Goal: Task Accomplishment & Management: Complete application form

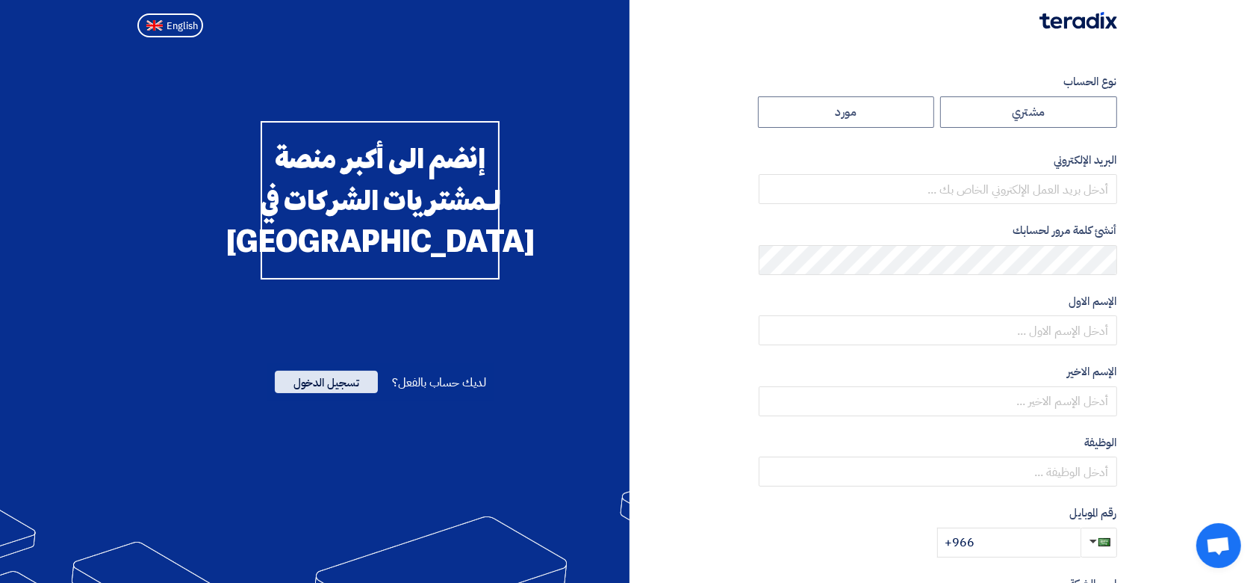
click at [361, 393] on span "تسجيل الدخول" at bounding box center [326, 381] width 103 height 22
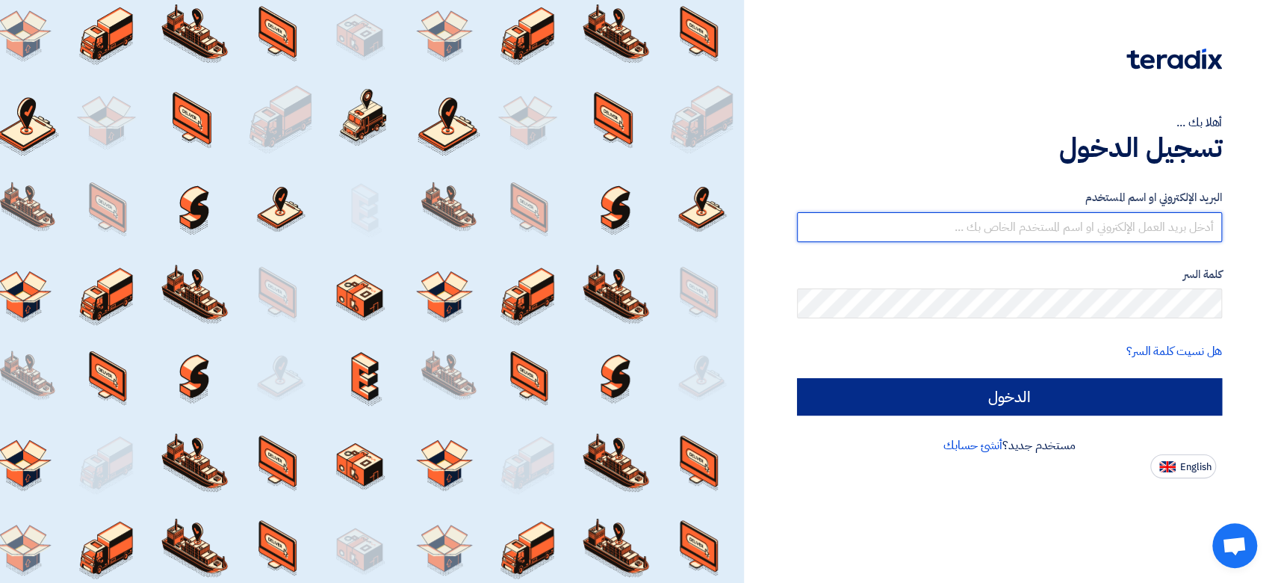
type input "[PERSON_NAME][EMAIL_ADDRESS][DOMAIN_NAME]"
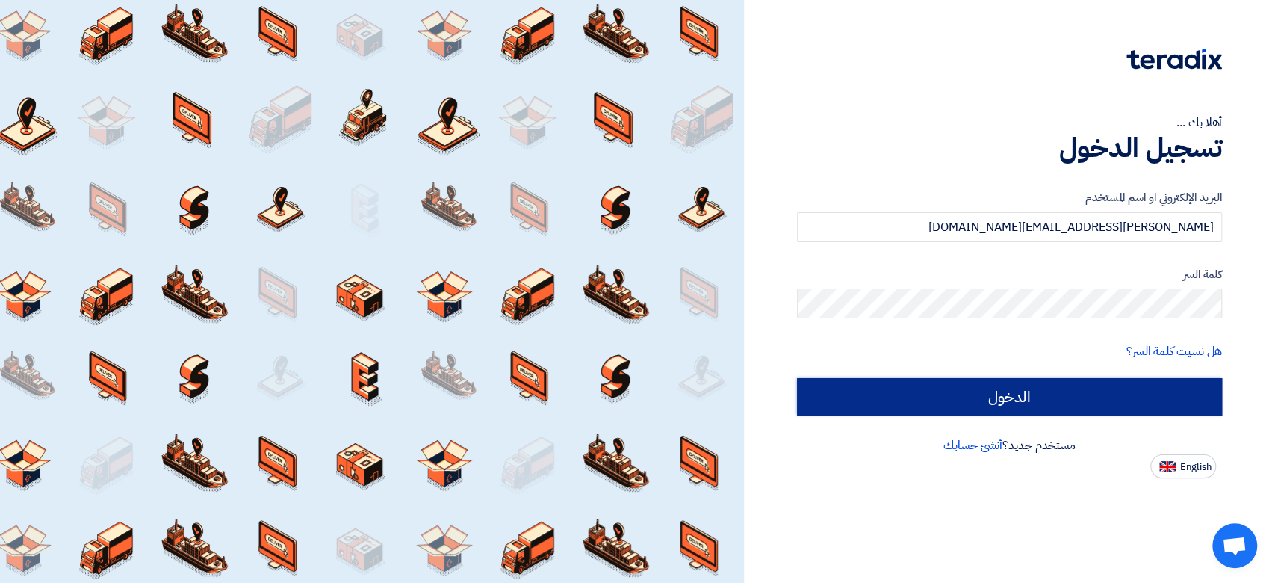
click at [936, 396] on input "الدخول" at bounding box center [1009, 396] width 425 height 37
type input "Sign in"
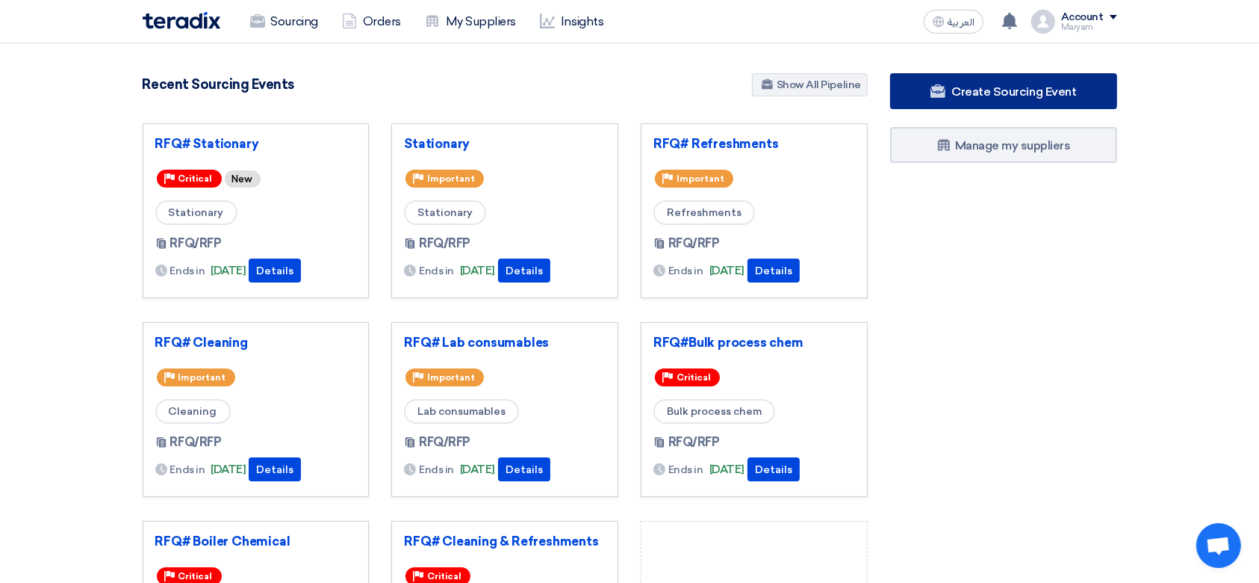
click at [965, 96] on span "Create Sourcing Event" at bounding box center [1014, 91] width 125 height 14
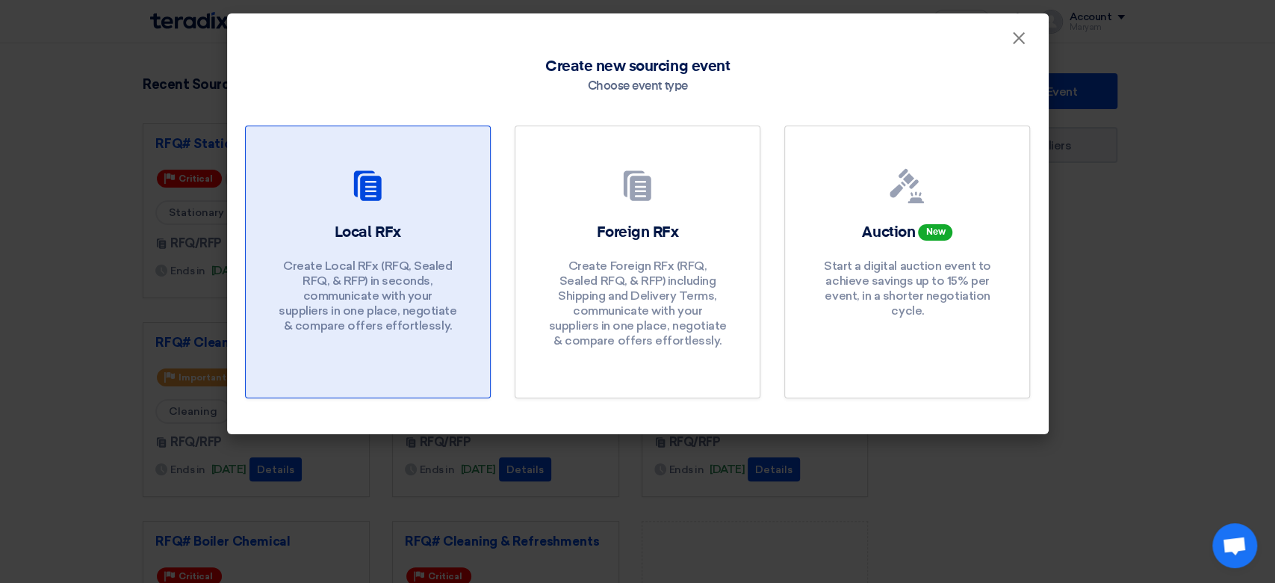
click at [331, 322] on p "Create Local RFx (RFQ, Sealed RFQ, & RFP) in seconds, communicate with your sup…" at bounding box center [367, 295] width 179 height 75
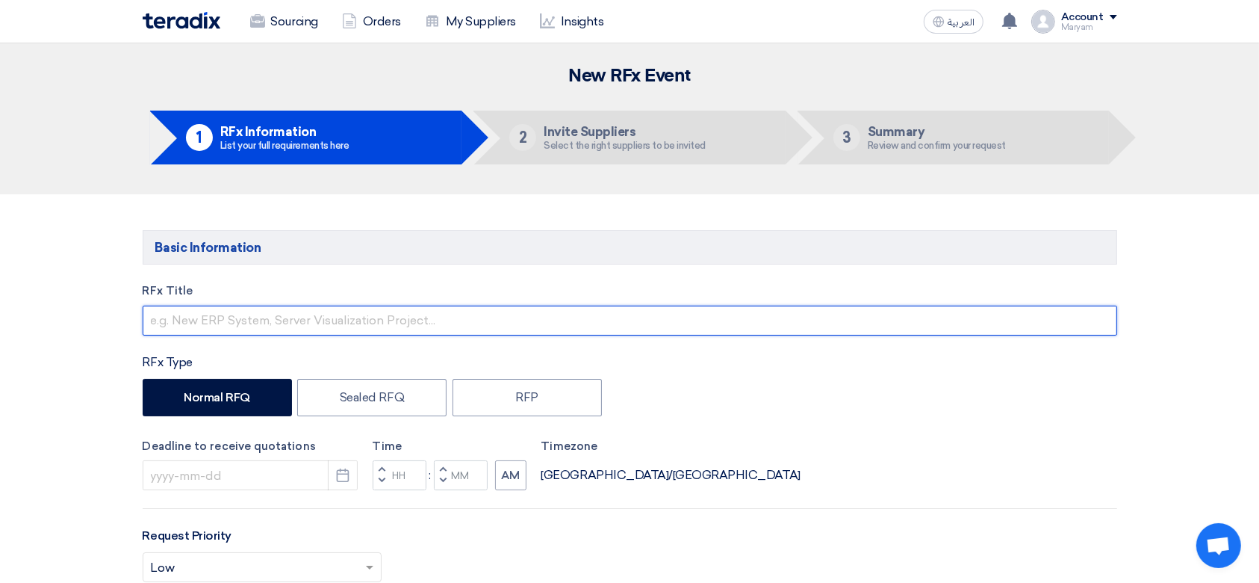
click at [214, 323] on input "text" at bounding box center [630, 320] width 975 height 30
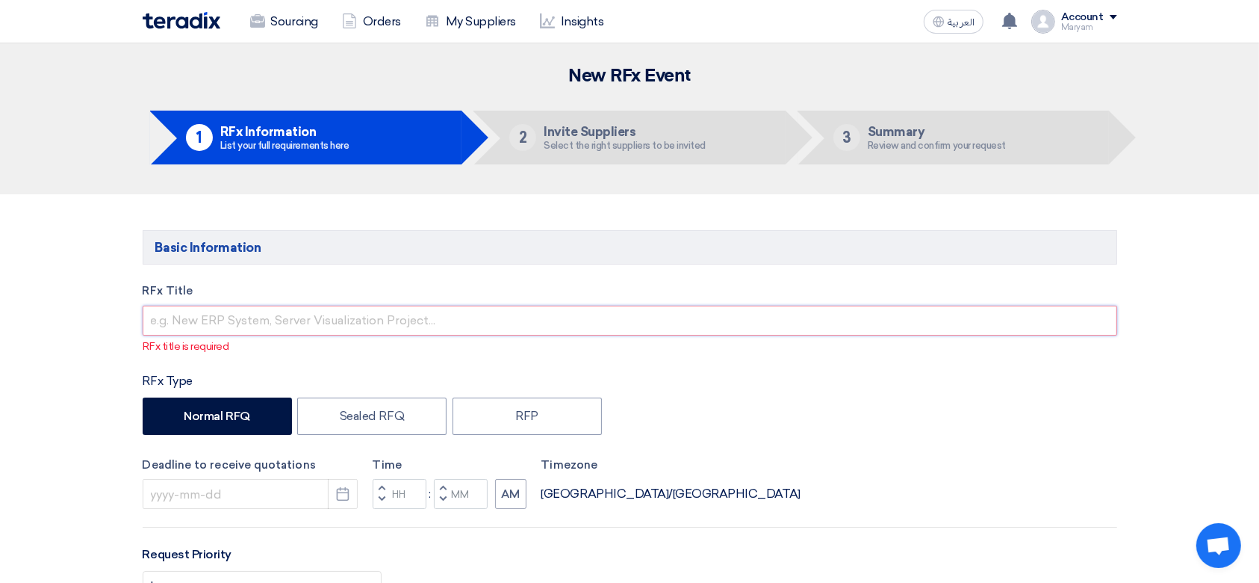
paste input "Lab consumables"
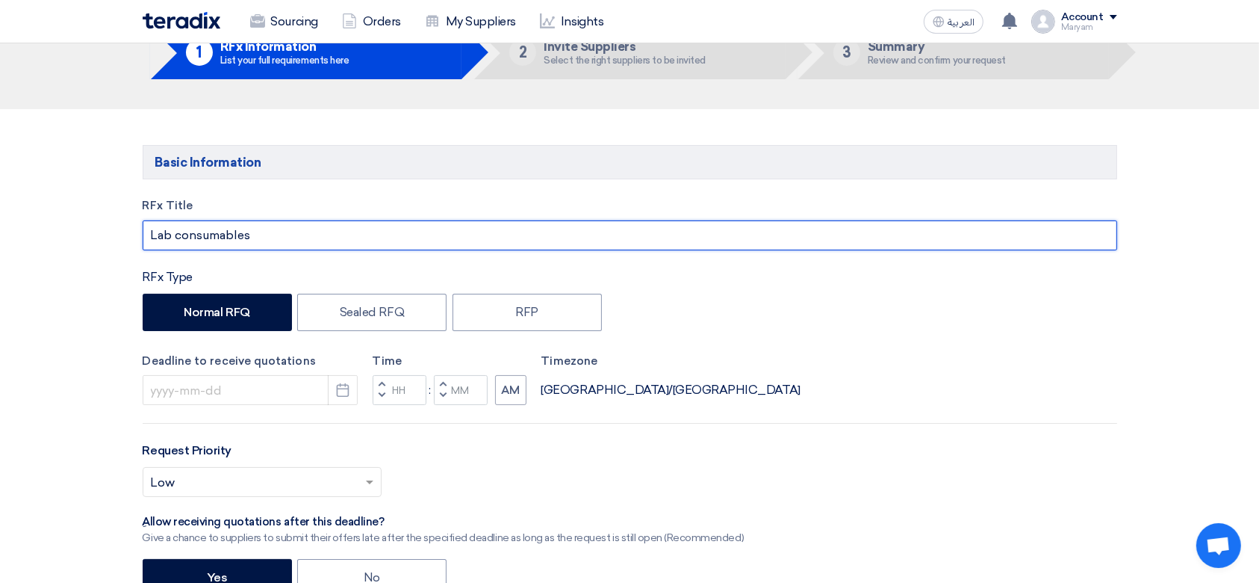
scroll to position [199, 0]
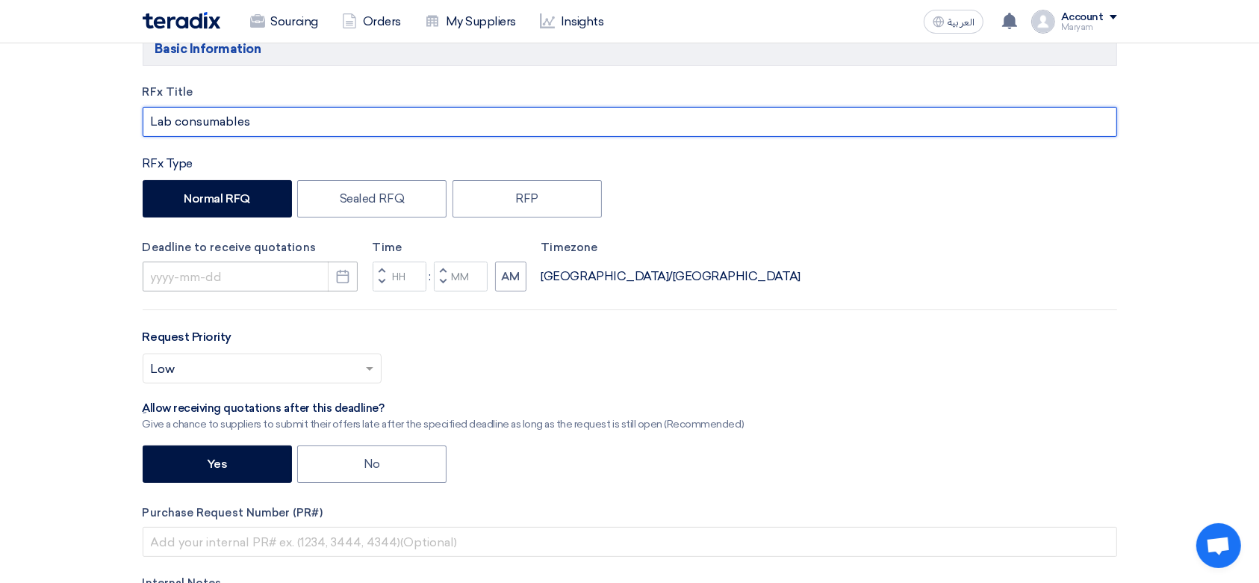
type input "Lab consumables"
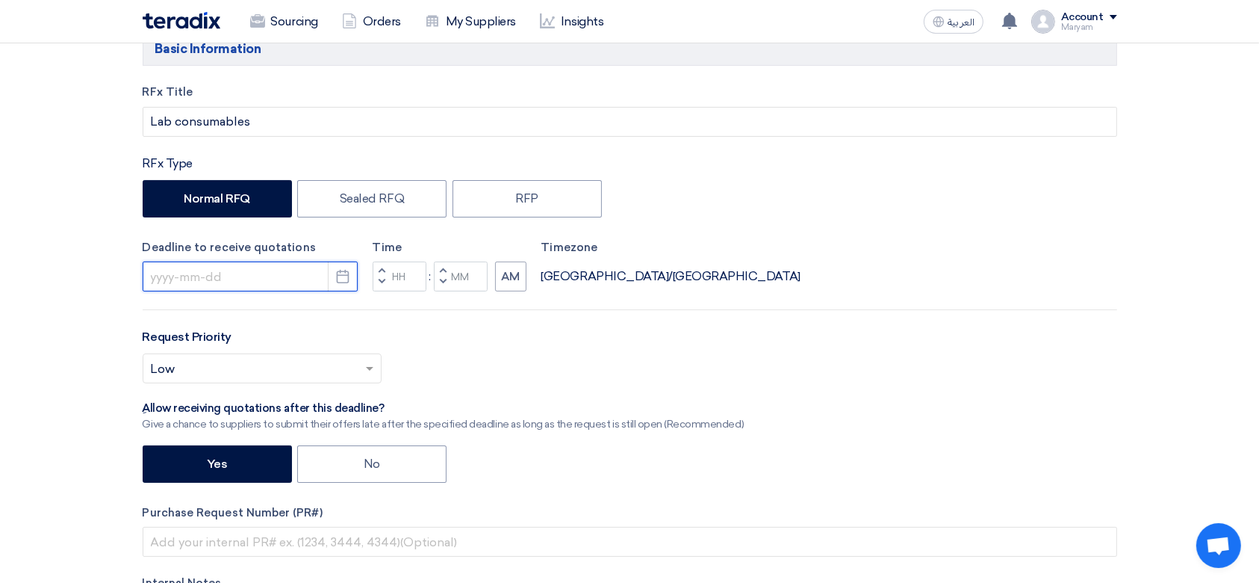
drag, startPoint x: 267, startPoint y: 265, endPoint x: 301, endPoint y: 272, distance: 34.3
click at [267, 265] on input at bounding box center [250, 276] width 215 height 30
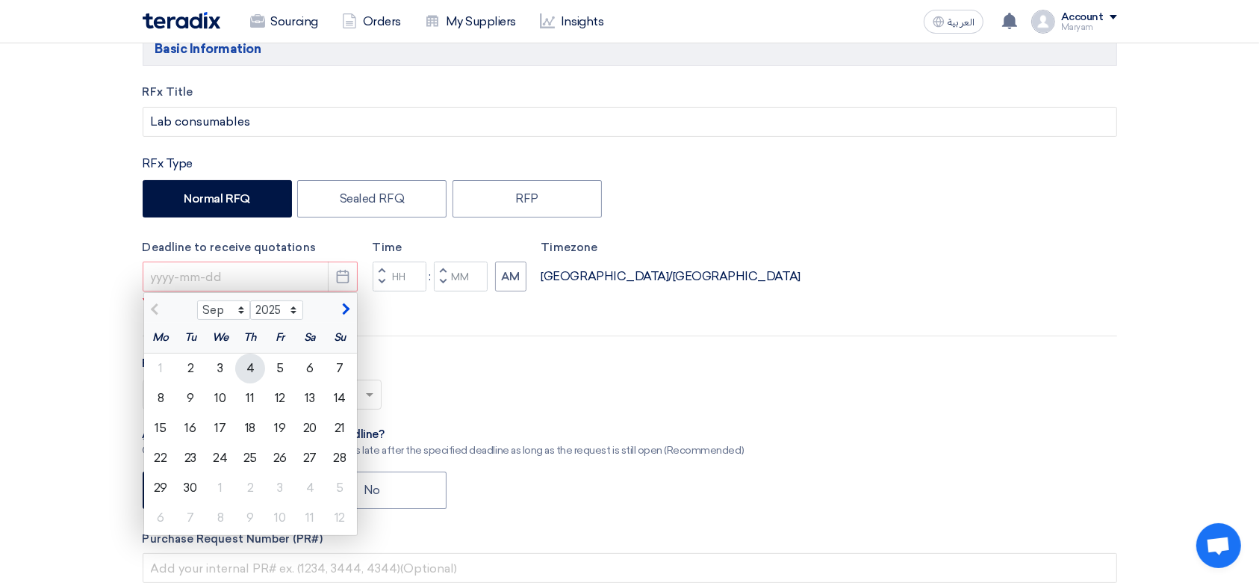
click at [250, 360] on div "4" at bounding box center [250, 368] width 30 height 30
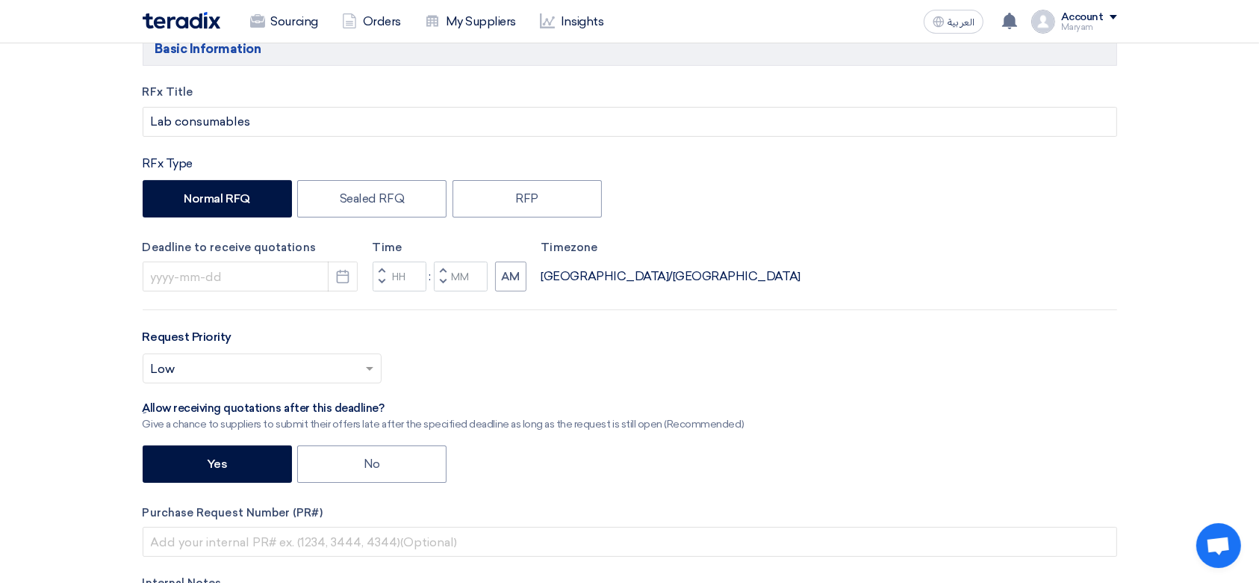
type input "[DATE]"
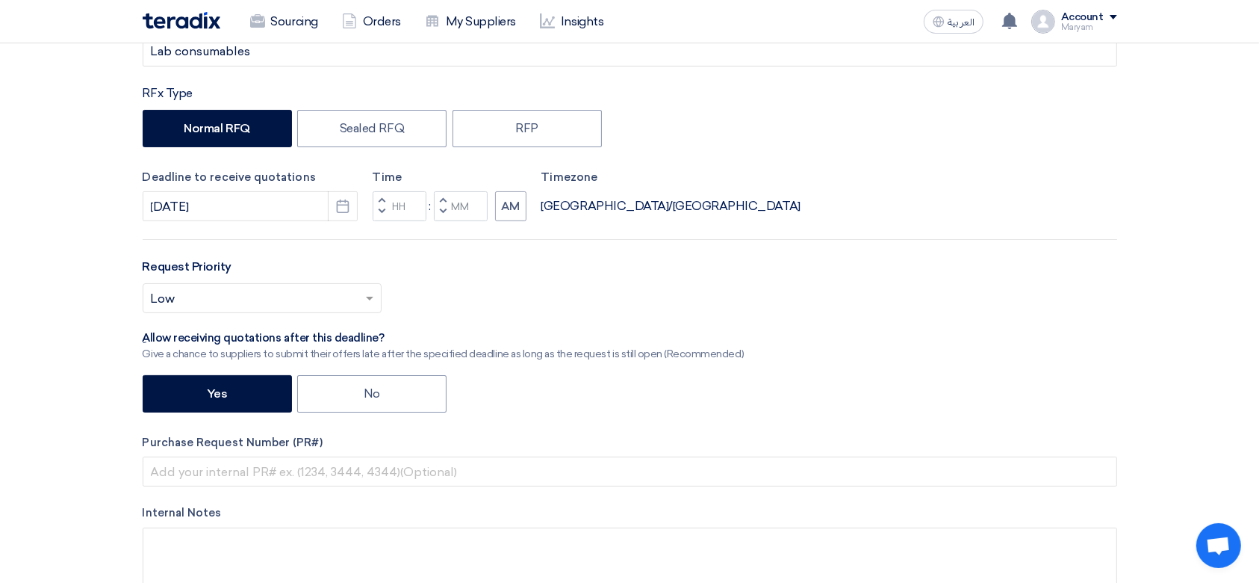
scroll to position [299, 0]
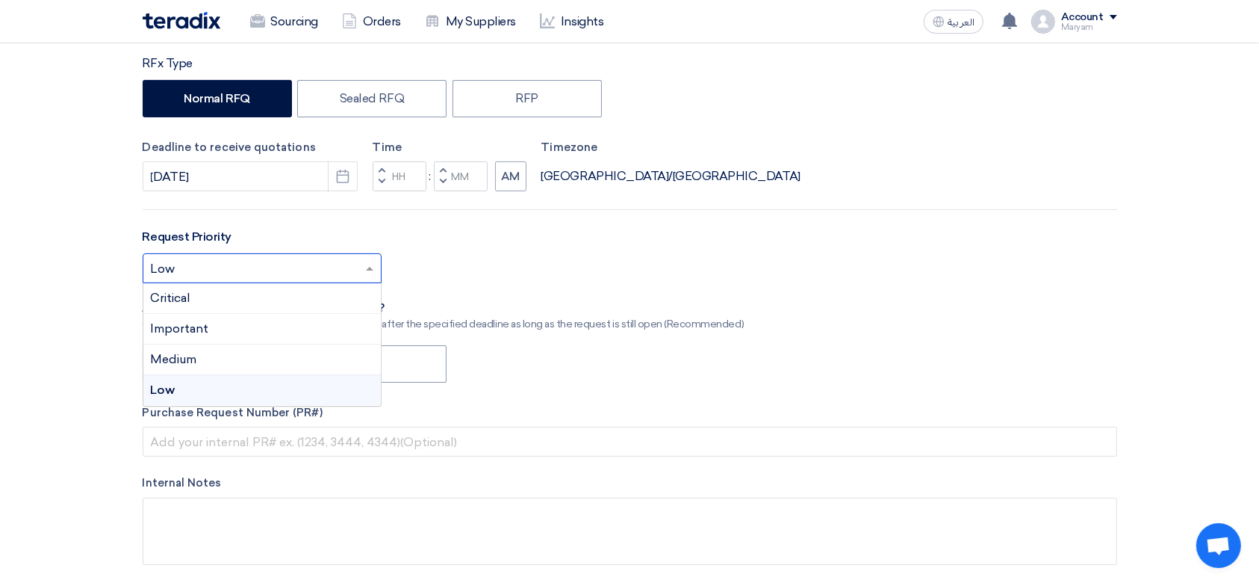
click at [202, 270] on input "text" at bounding box center [255, 270] width 208 height 25
click at [204, 301] on div "Critical" at bounding box center [262, 298] width 238 height 31
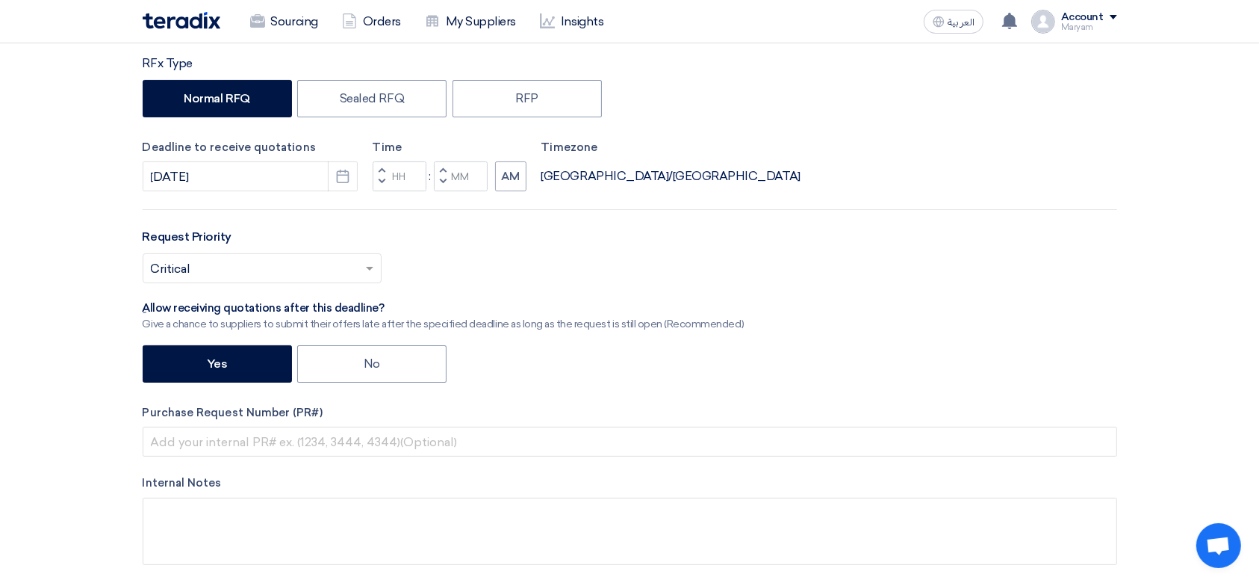
click at [382, 182] on span "button" at bounding box center [381, 181] width 5 height 9
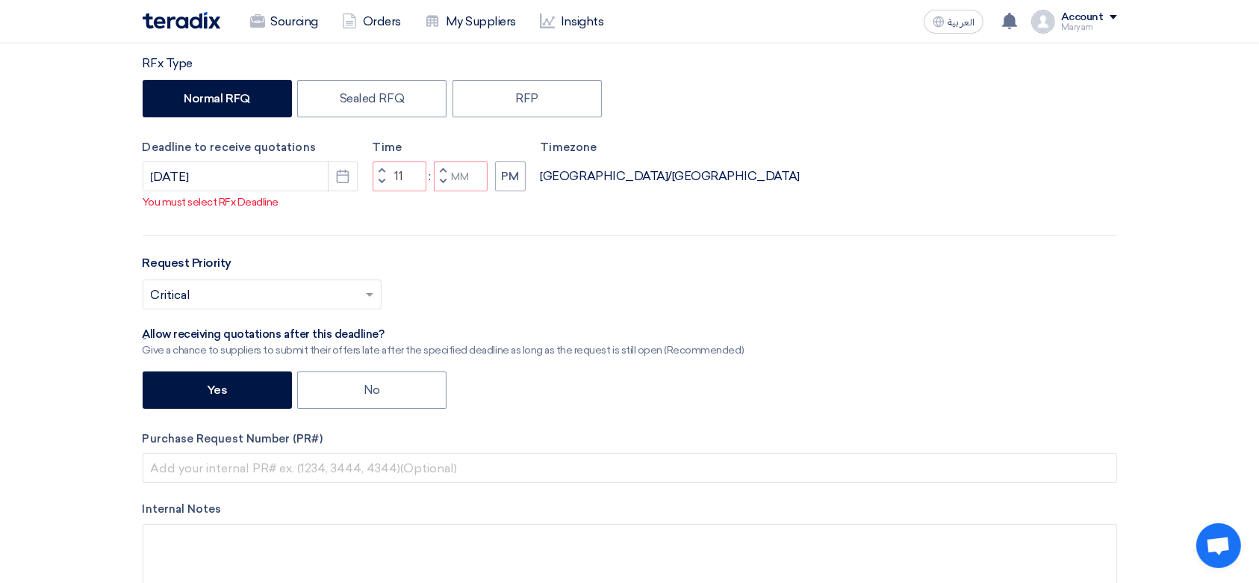
click at [441, 182] on span "button" at bounding box center [442, 181] width 5 height 9
type input "10"
type input "59"
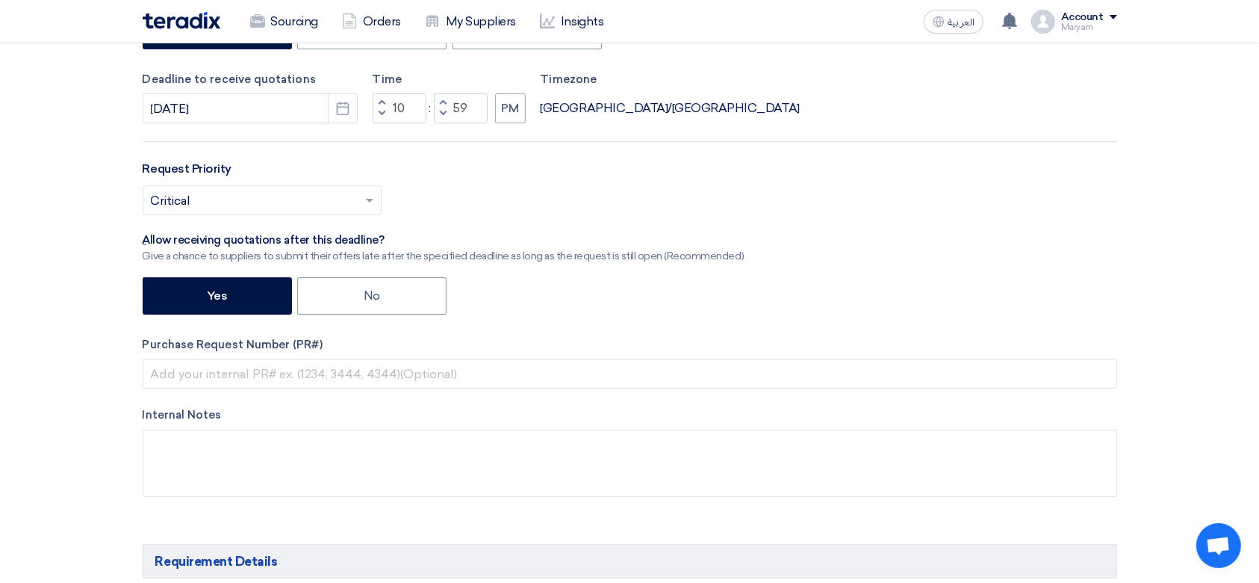
scroll to position [398, 0]
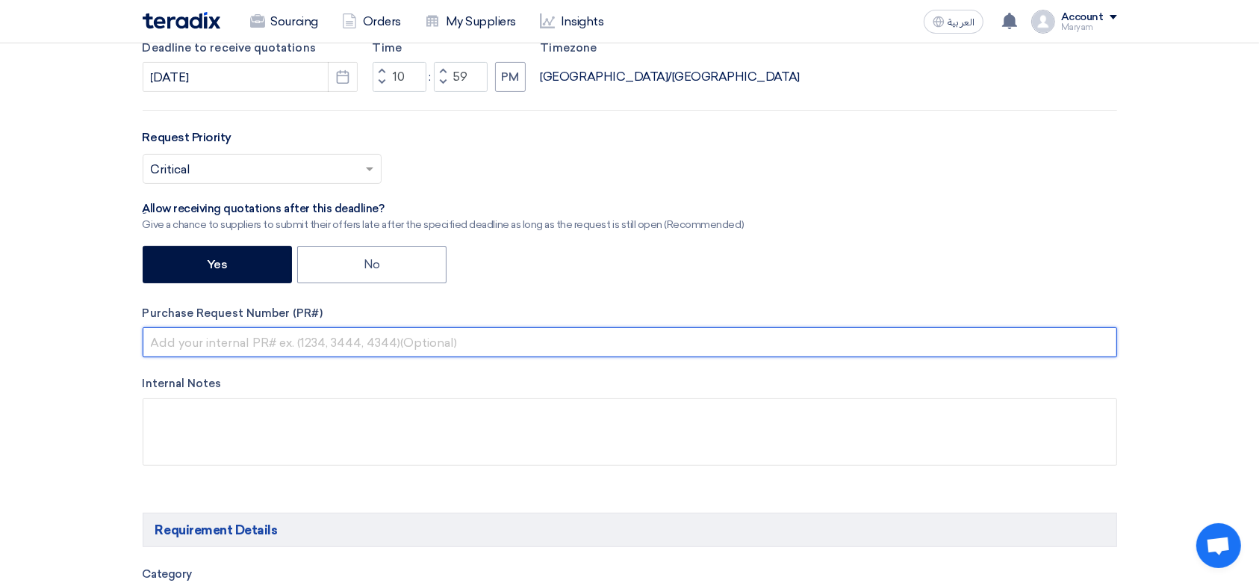
click at [263, 349] on input "text" at bounding box center [630, 342] width 975 height 30
paste input "2100008321"
type input "2100008321"
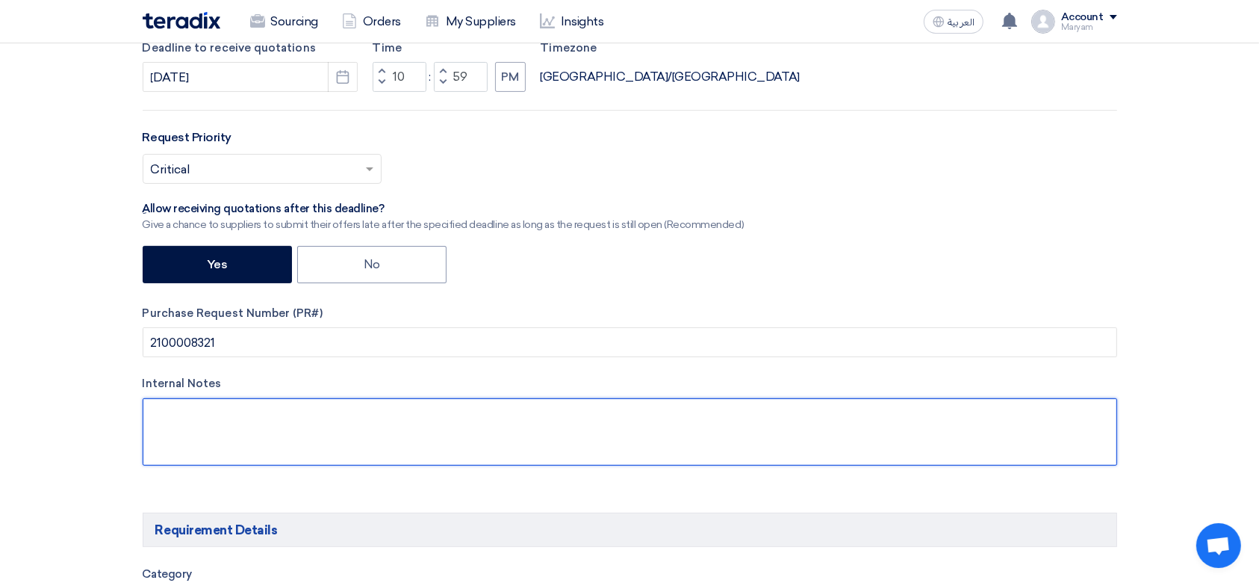
click at [202, 423] on textarea at bounding box center [630, 431] width 975 height 67
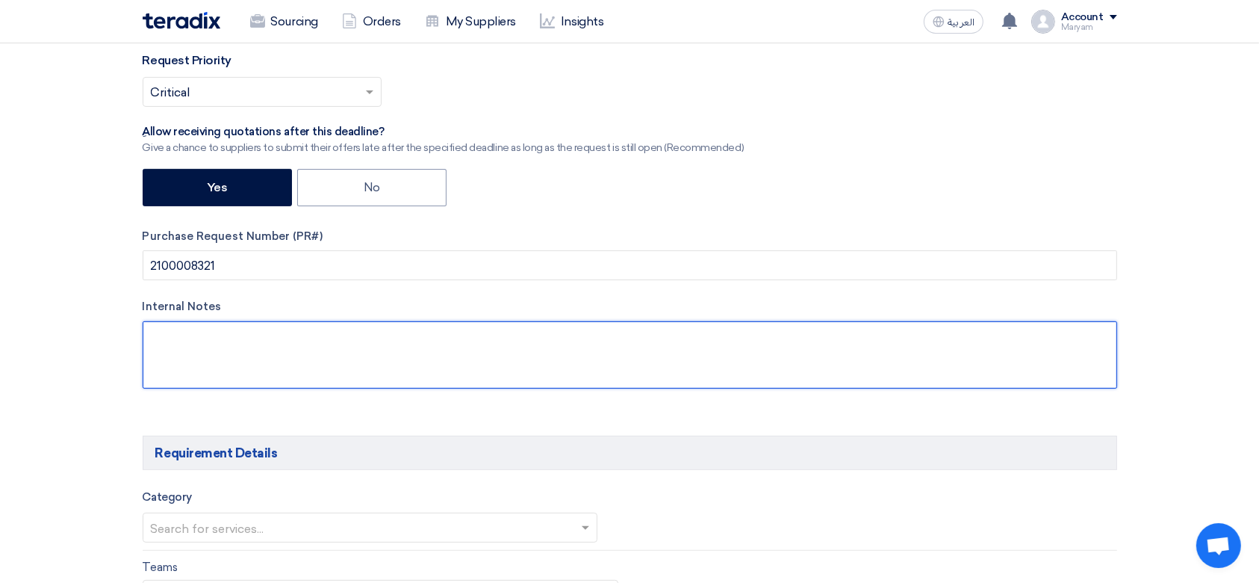
scroll to position [598, 0]
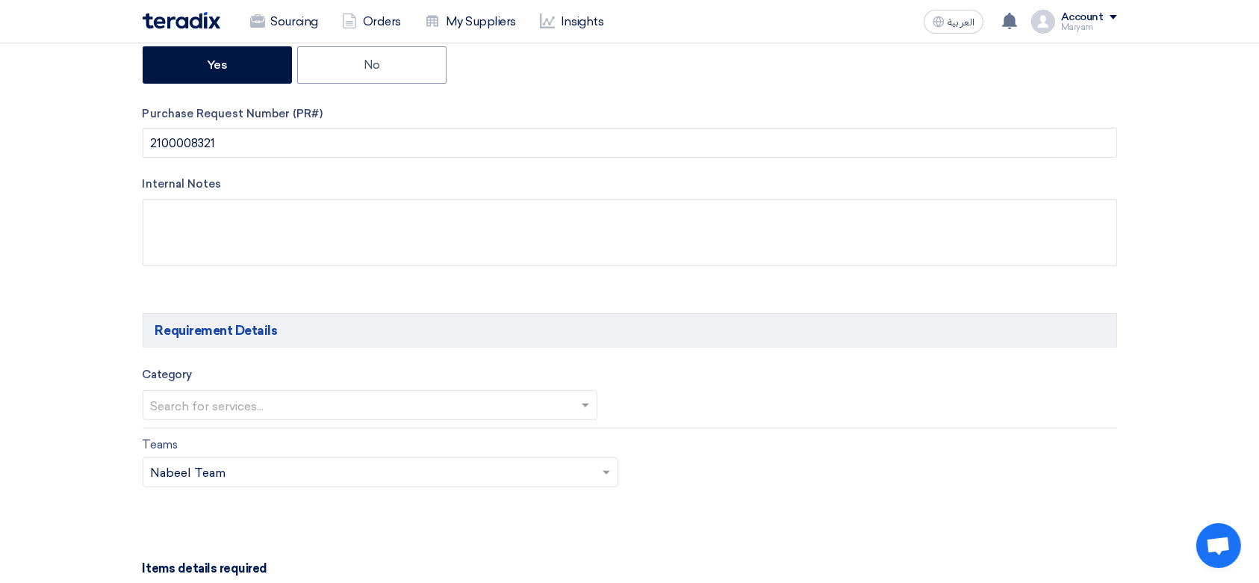
click at [145, 397] on div at bounding box center [370, 405] width 454 height 25
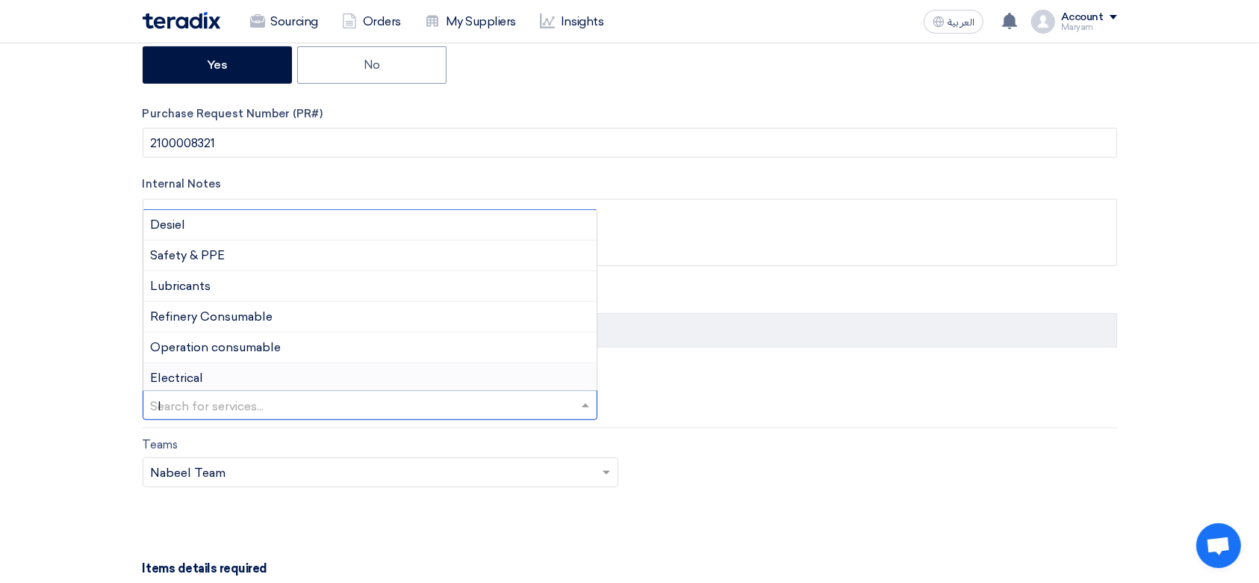
scroll to position [0, 0]
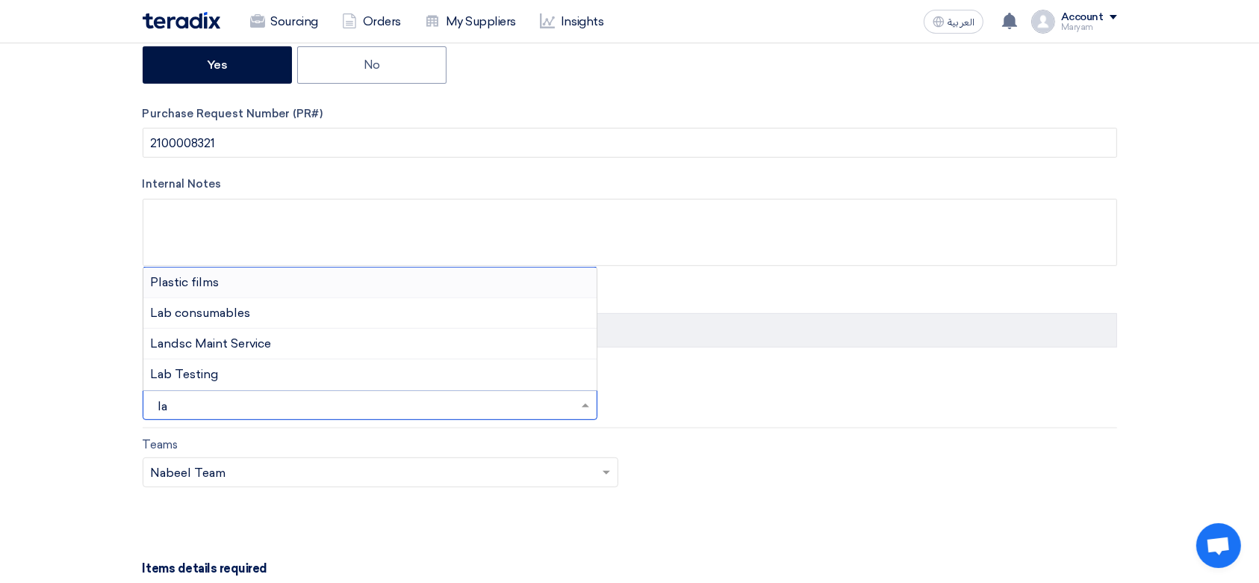
type input "lab"
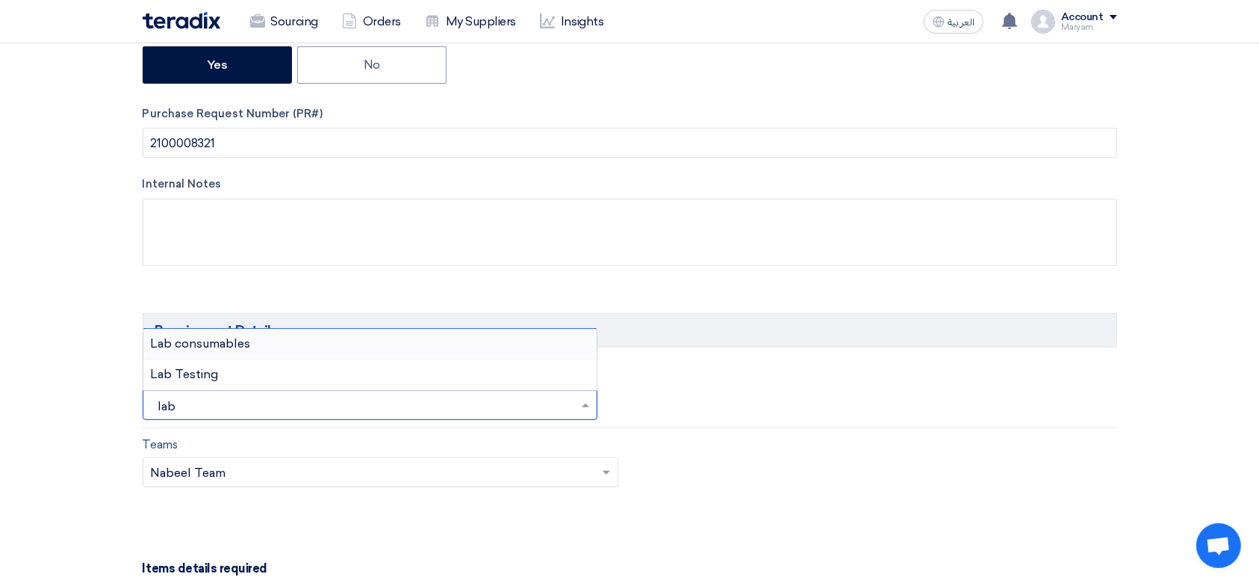
click at [233, 344] on span "Lab consumables" at bounding box center [201, 343] width 100 height 14
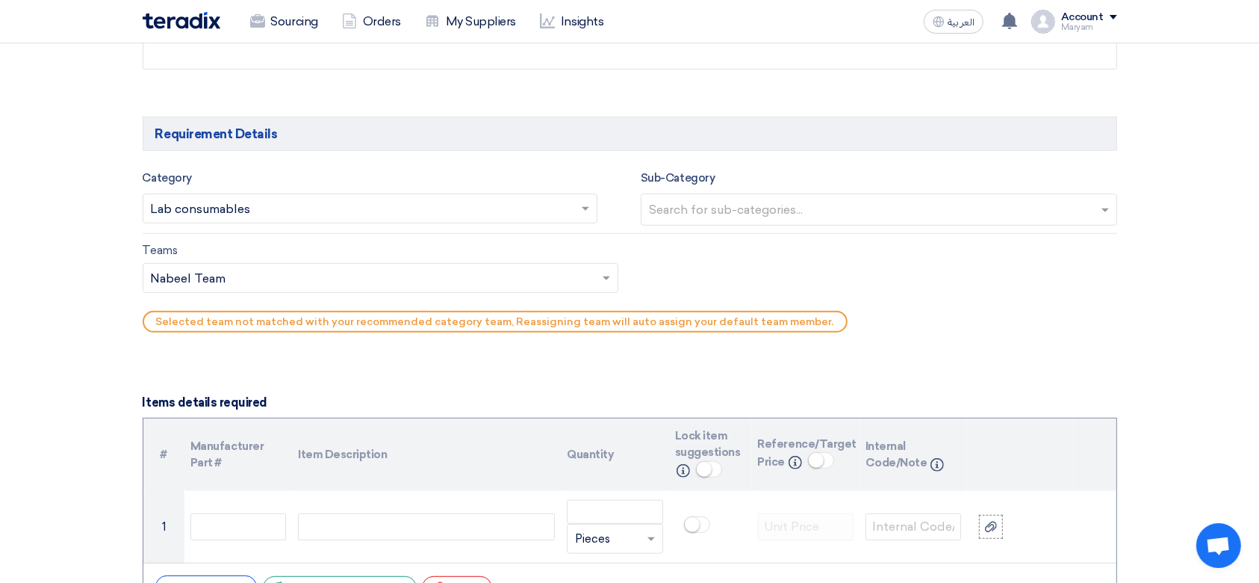
scroll to position [796, 0]
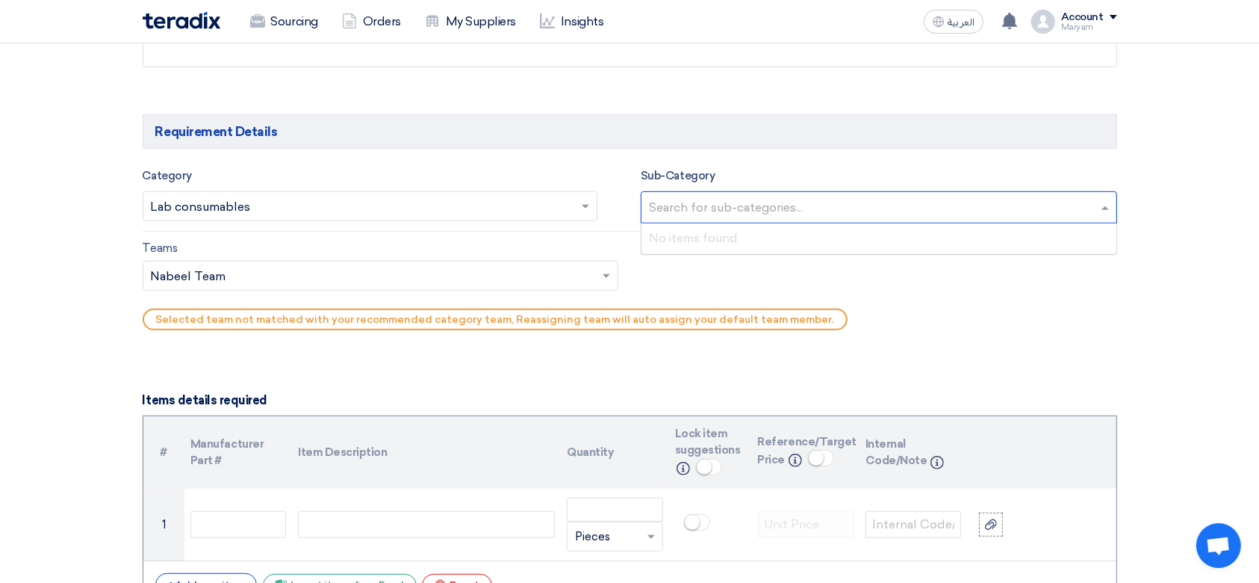
click at [694, 211] on input "text" at bounding box center [881, 208] width 464 height 25
click at [321, 282] on input "text" at bounding box center [373, 276] width 445 height 25
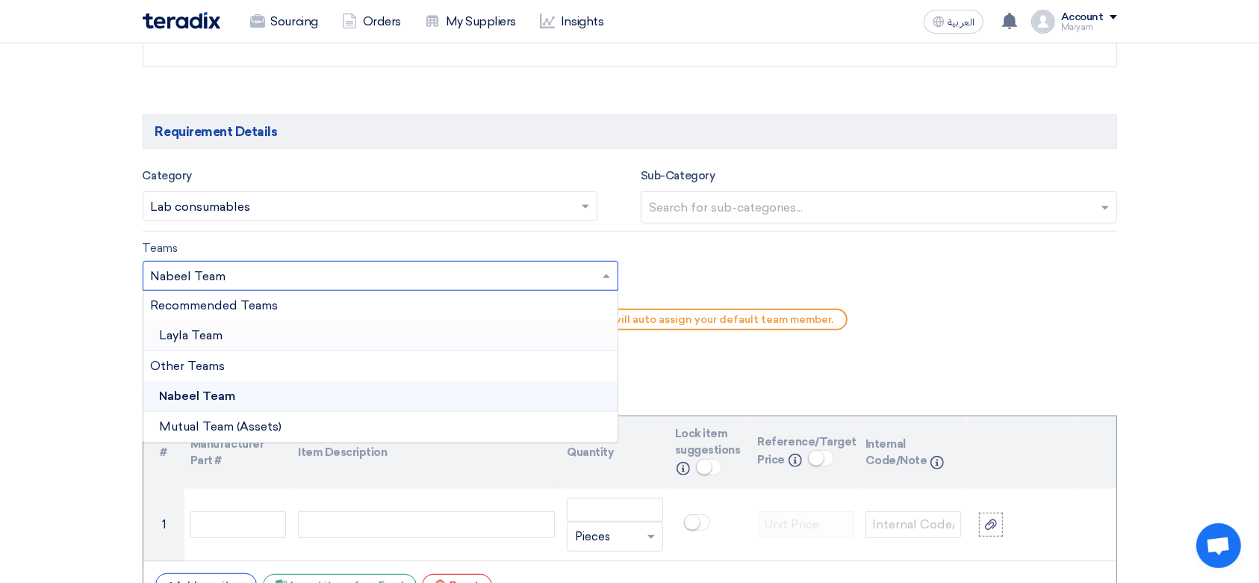
click at [235, 329] on div "Layla Team" at bounding box center [380, 335] width 475 height 31
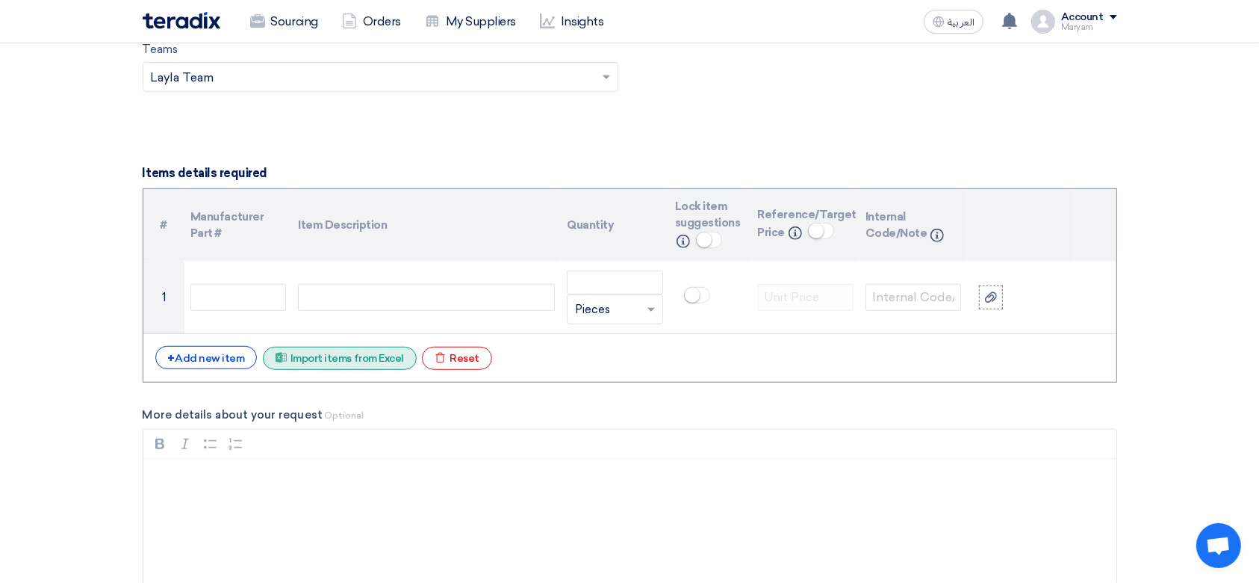
scroll to position [996, 0]
click at [194, 362] on div "+ Add new item" at bounding box center [206, 356] width 102 height 23
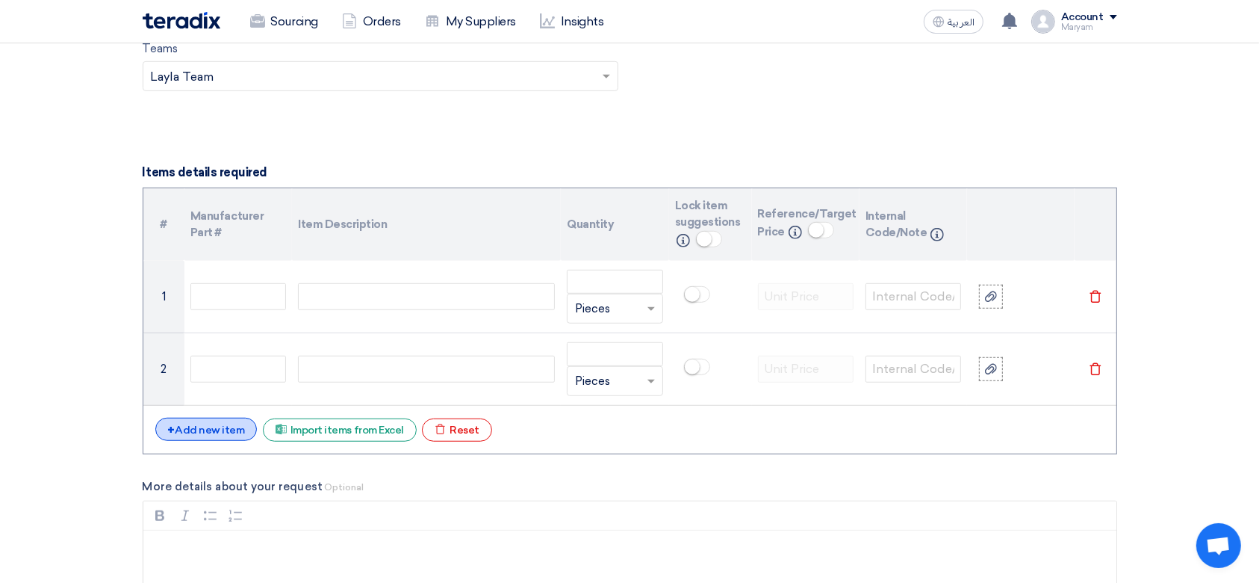
click at [182, 431] on div "+ Add new item" at bounding box center [206, 429] width 102 height 23
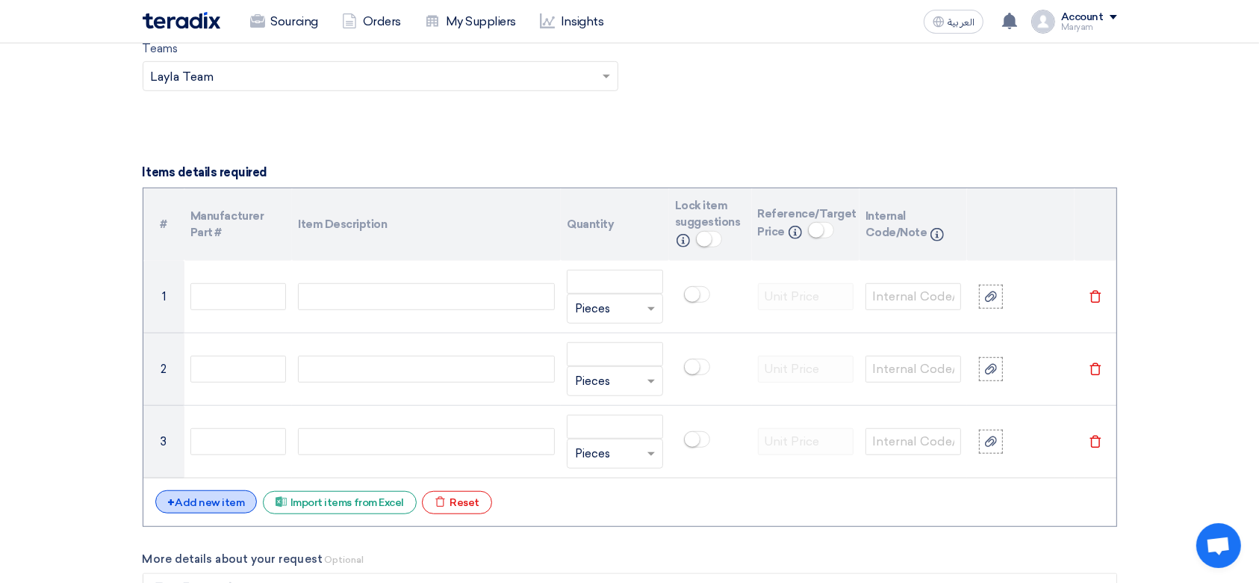
click at [172, 498] on span "+" at bounding box center [171, 502] width 7 height 14
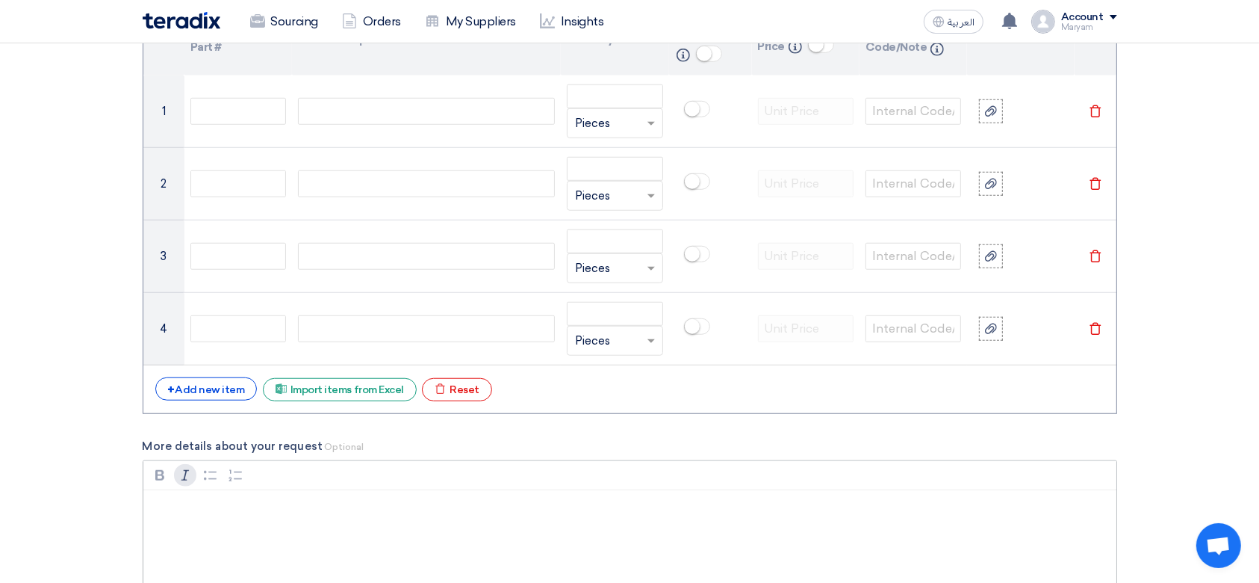
scroll to position [1195, 0]
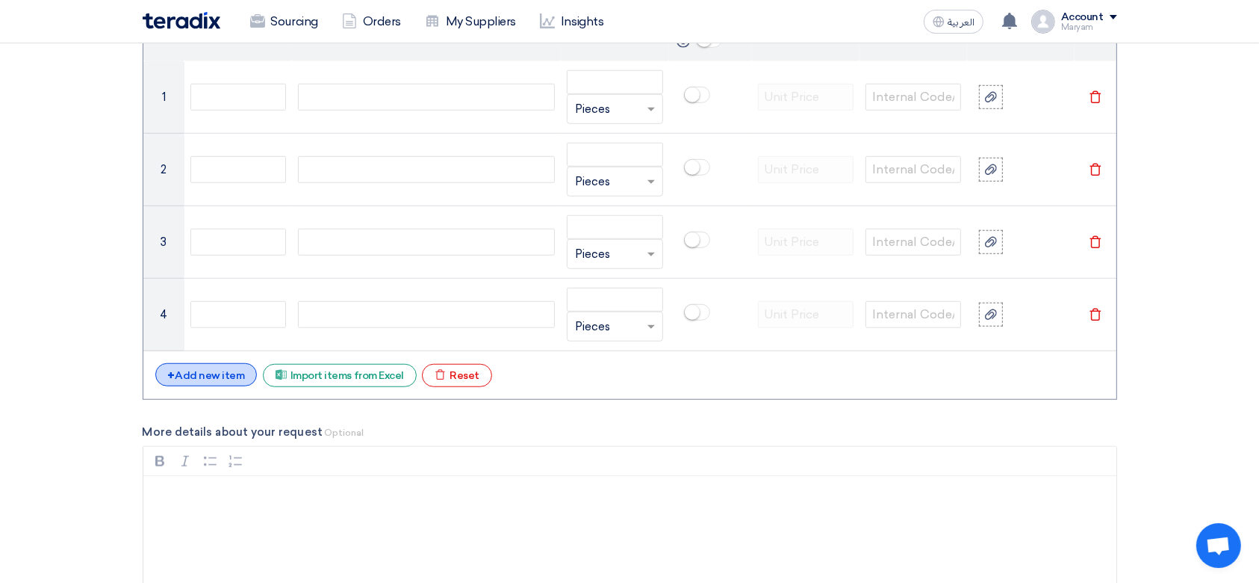
click at [198, 379] on div "+ Add new item" at bounding box center [206, 374] width 102 height 23
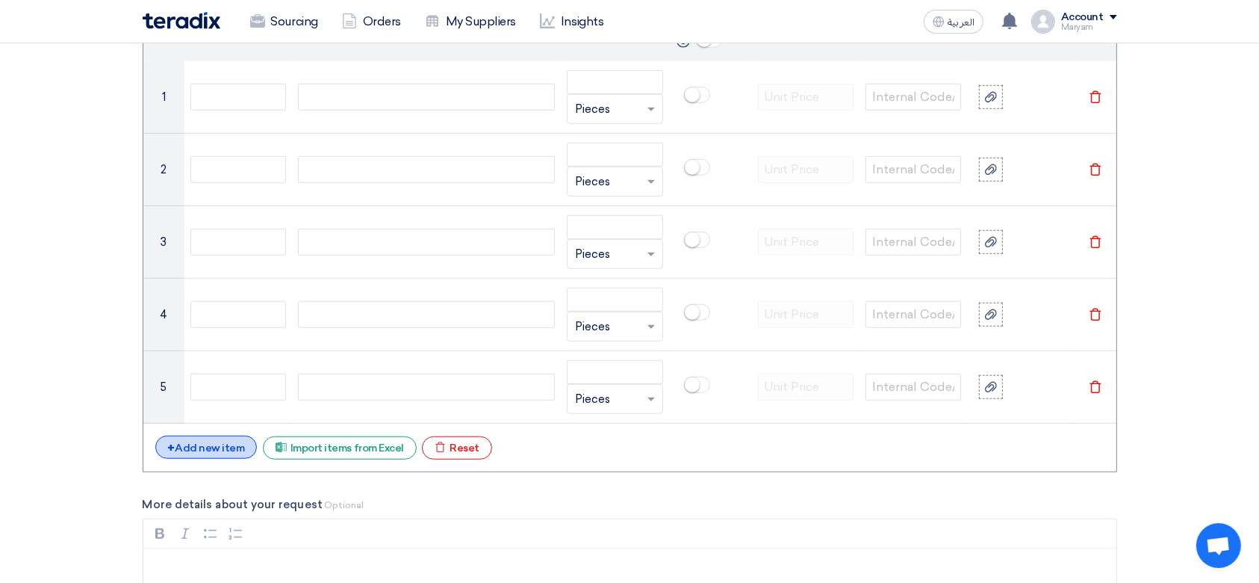
click at [198, 439] on div "+ Add new item" at bounding box center [206, 446] width 102 height 23
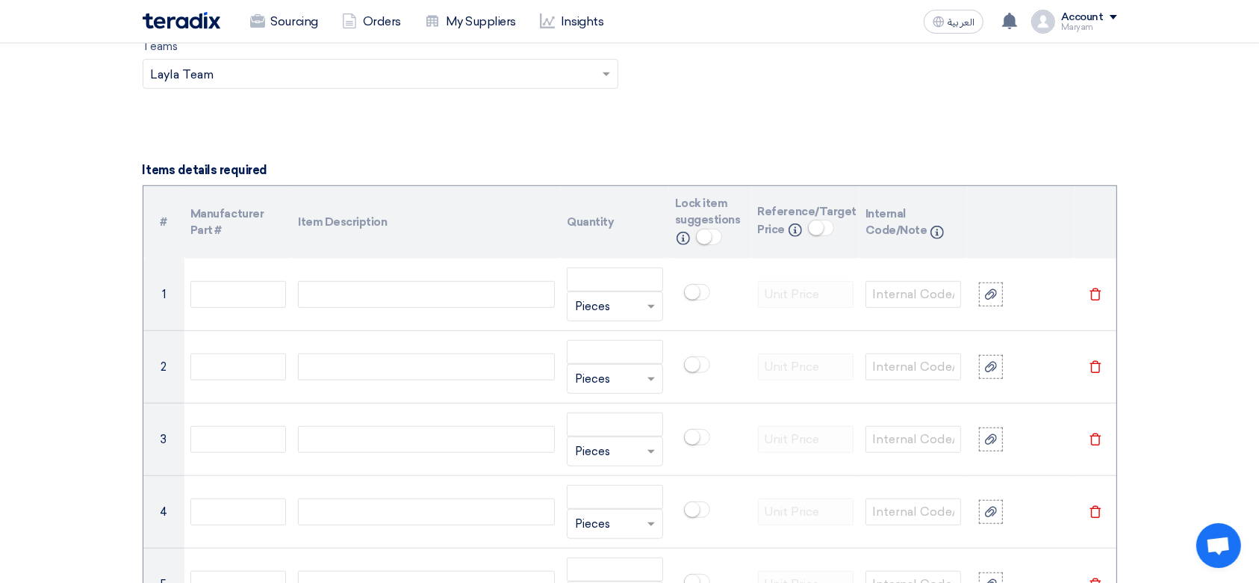
scroll to position [996, 0]
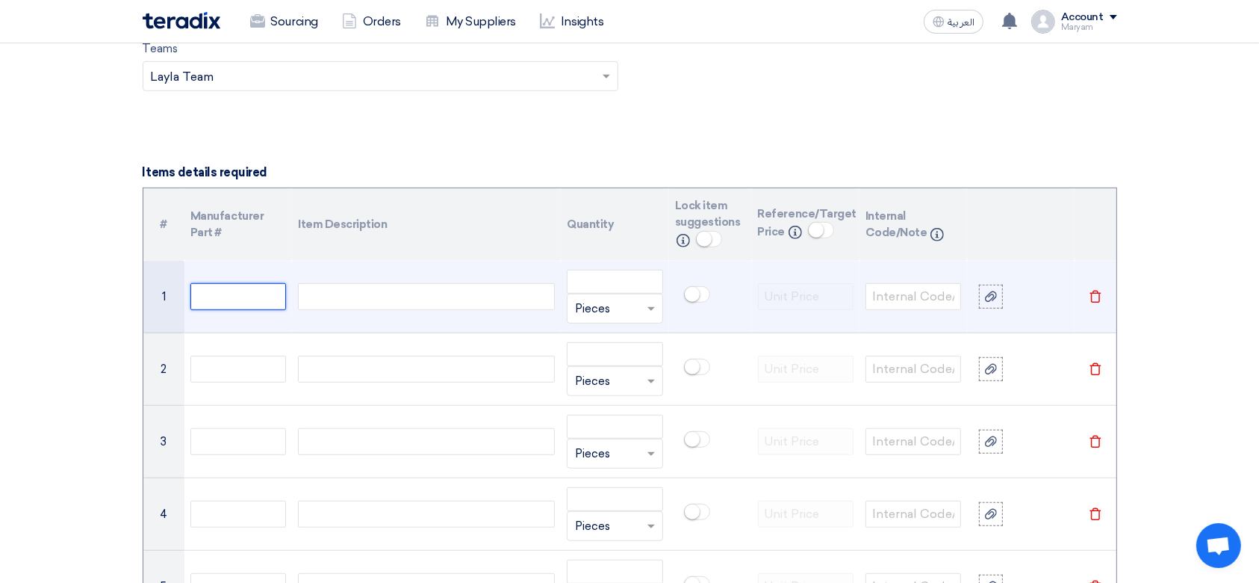
click at [230, 303] on input "text" at bounding box center [238, 296] width 96 height 27
paste input "15000133"
type input "15000133"
click at [336, 292] on div at bounding box center [426, 296] width 257 height 27
paste div
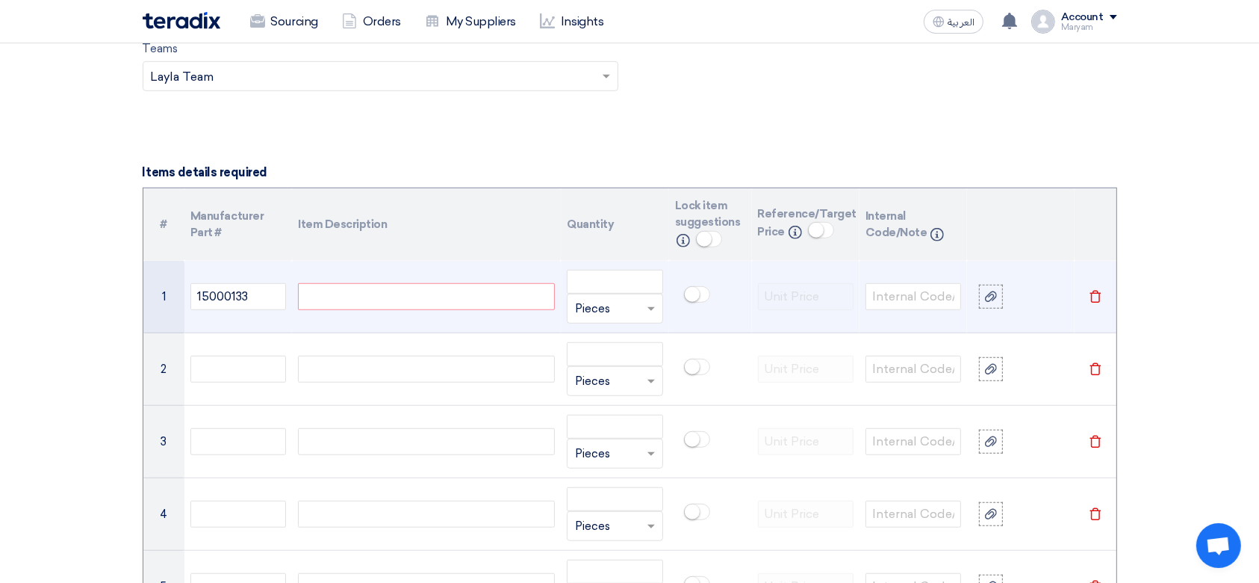
scroll to position [987, 0]
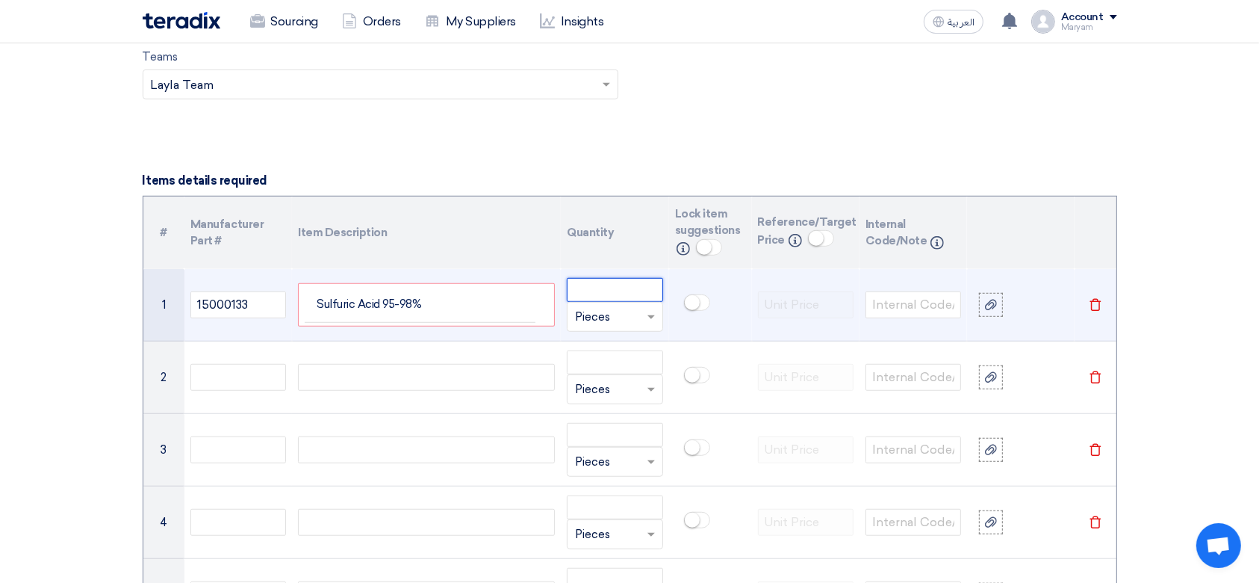
click at [601, 287] on input "number" at bounding box center [615, 290] width 96 height 24
type input "5"
click at [598, 313] on input "text" at bounding box center [605, 317] width 61 height 24
click at [615, 451] on div "Liter" at bounding box center [615, 460] width 94 height 30
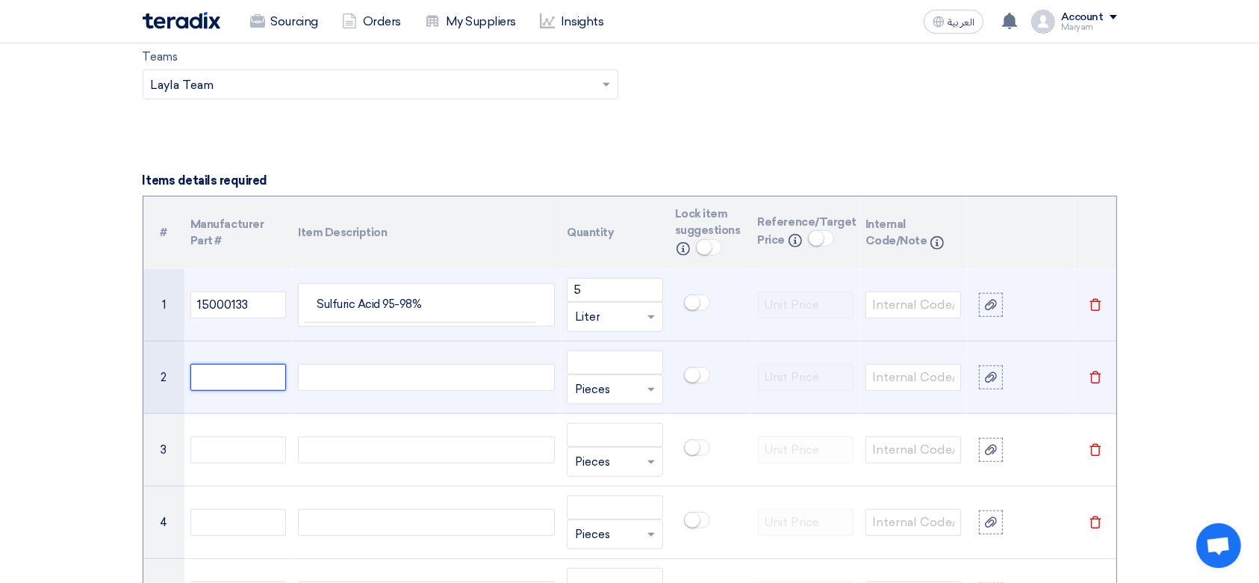
click at [214, 375] on input "text" at bounding box center [238, 377] width 96 height 27
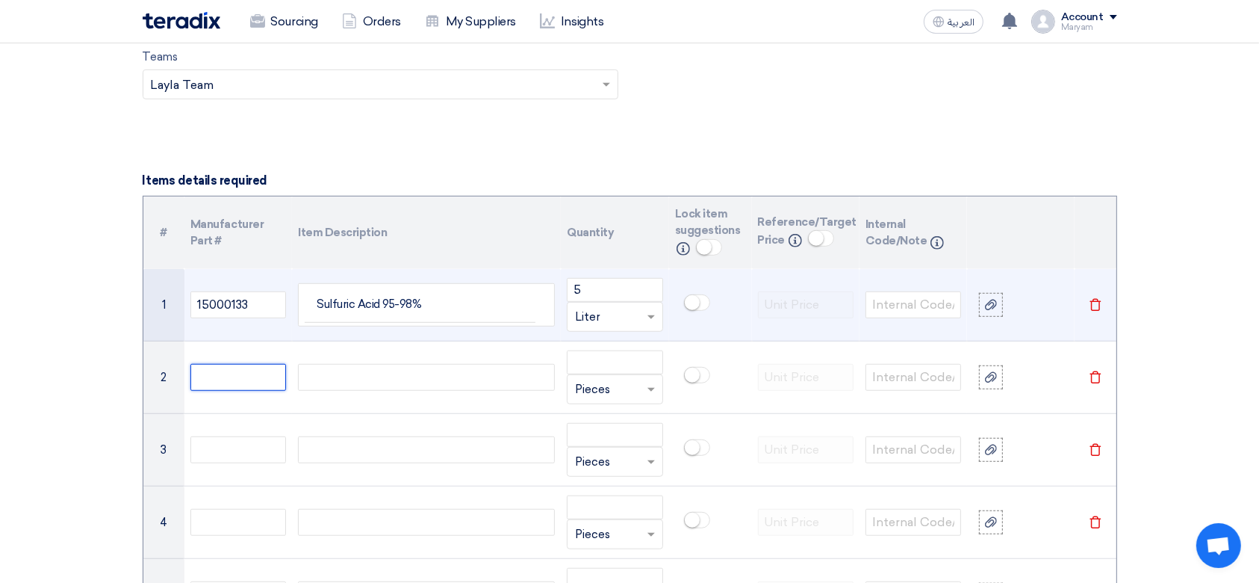
paste input "15000319"
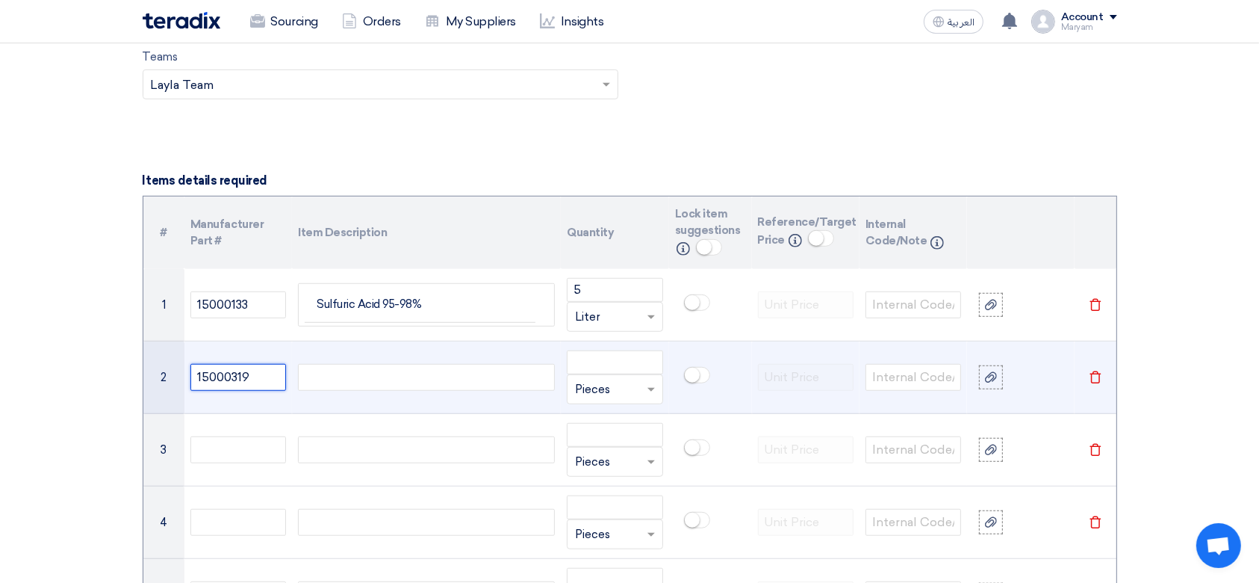
type input "15000319"
click at [350, 367] on div at bounding box center [426, 377] width 257 height 27
click at [421, 374] on div at bounding box center [426, 377] width 257 height 27
paste div
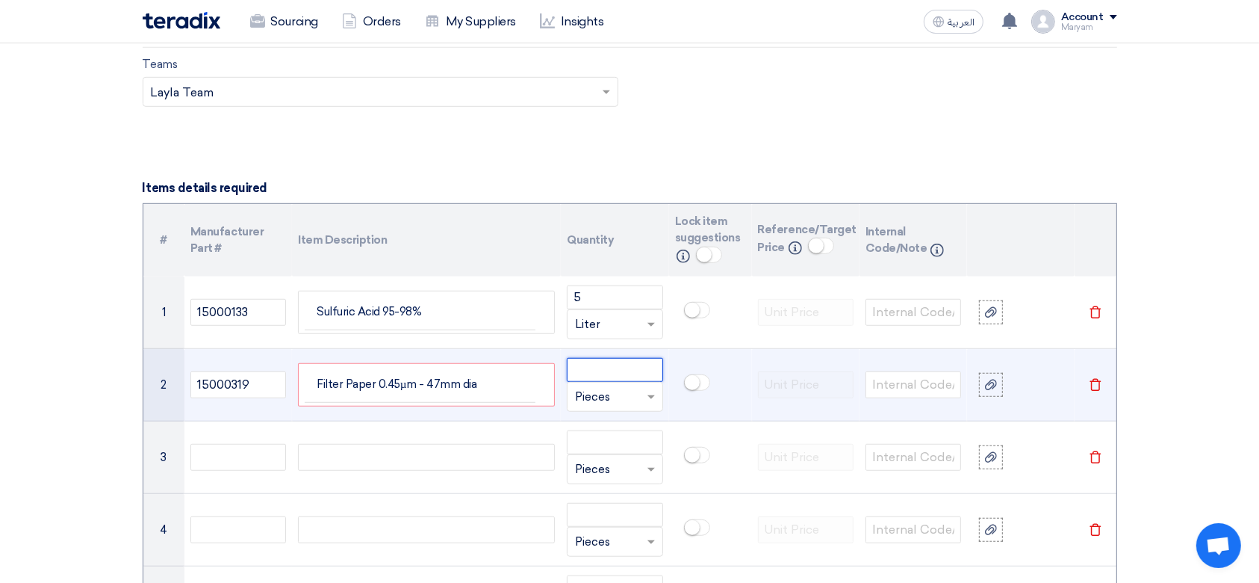
click at [584, 367] on input "number" at bounding box center [615, 370] width 96 height 24
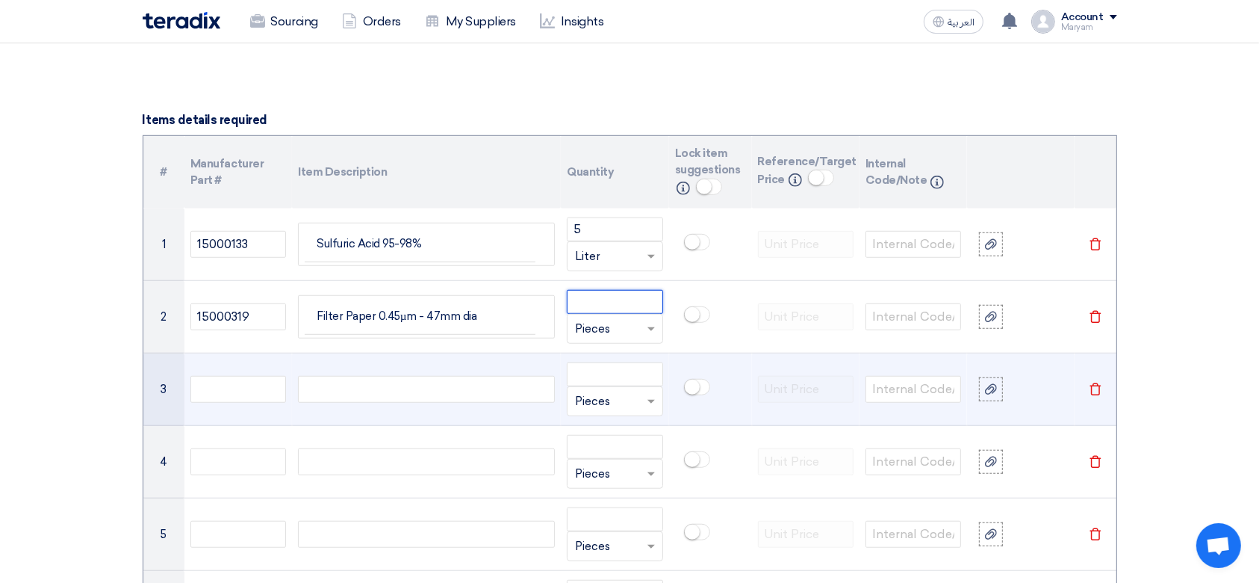
scroll to position [1079, 0]
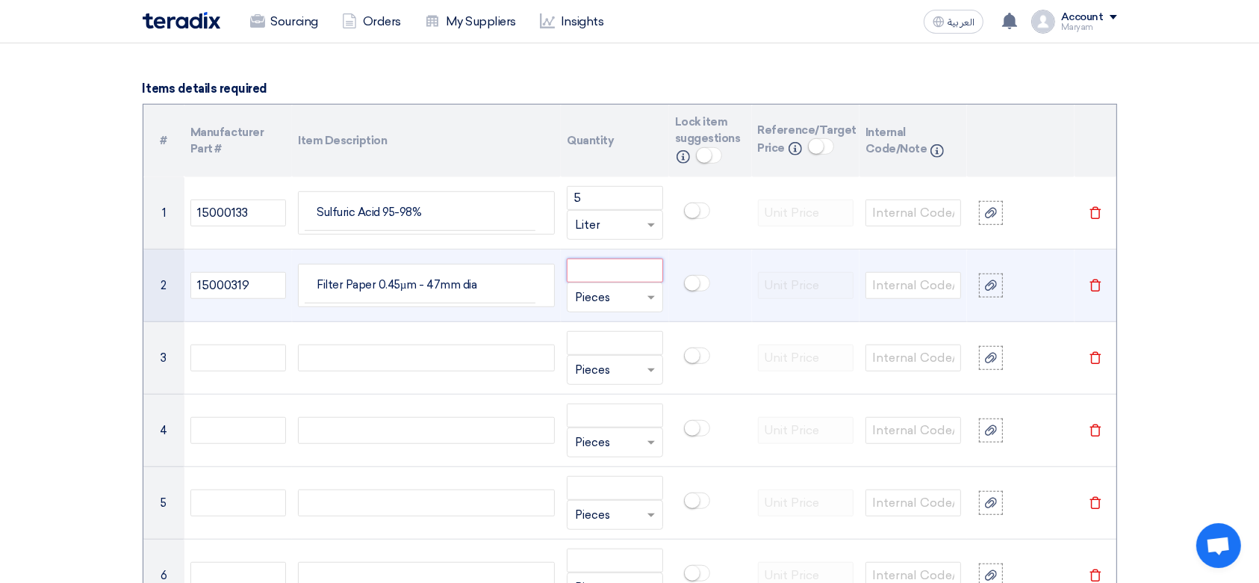
paste input "20"
type input "20"
click at [621, 294] on input "text" at bounding box center [605, 297] width 61 height 24
click at [591, 361] on span "Pack" at bounding box center [588, 363] width 27 height 13
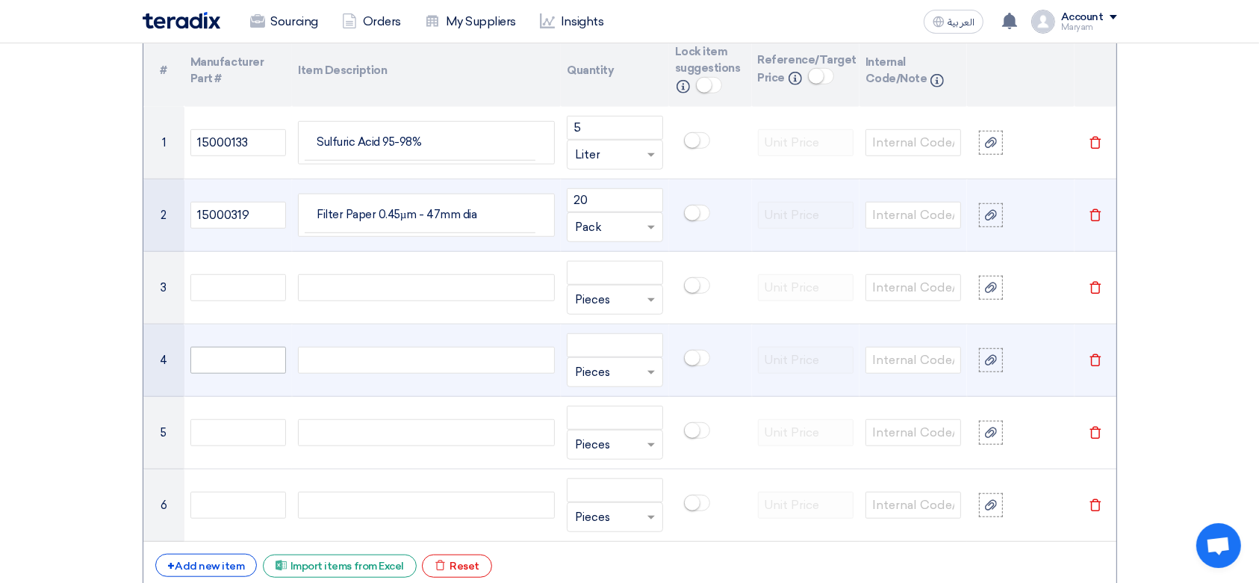
scroll to position [1179, 0]
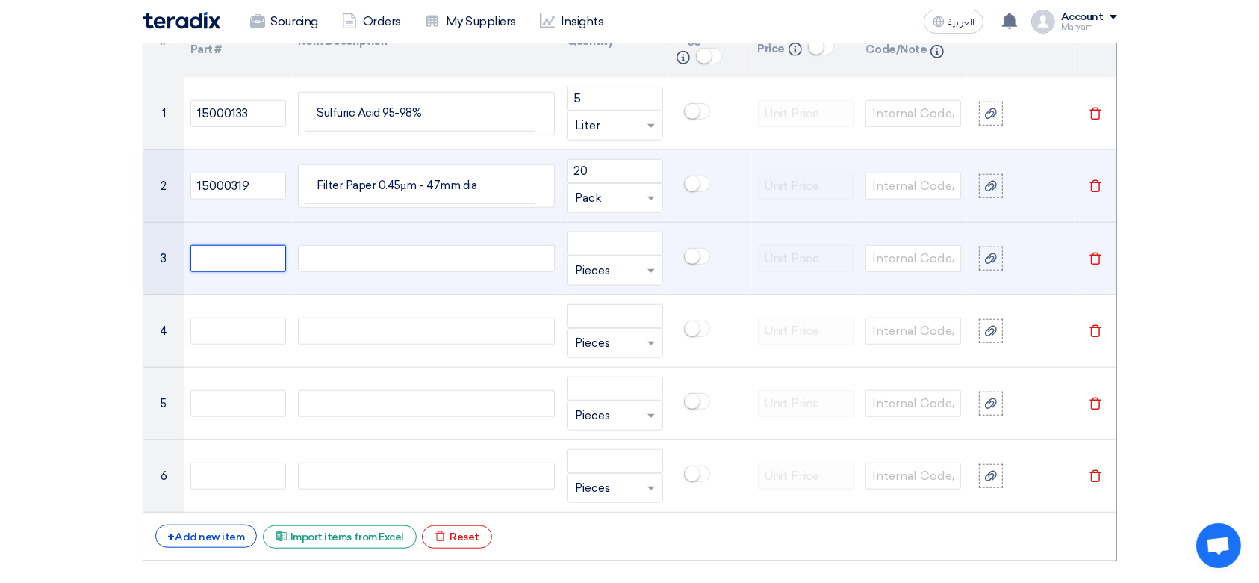
click at [235, 258] on input "text" at bounding box center [238, 258] width 96 height 27
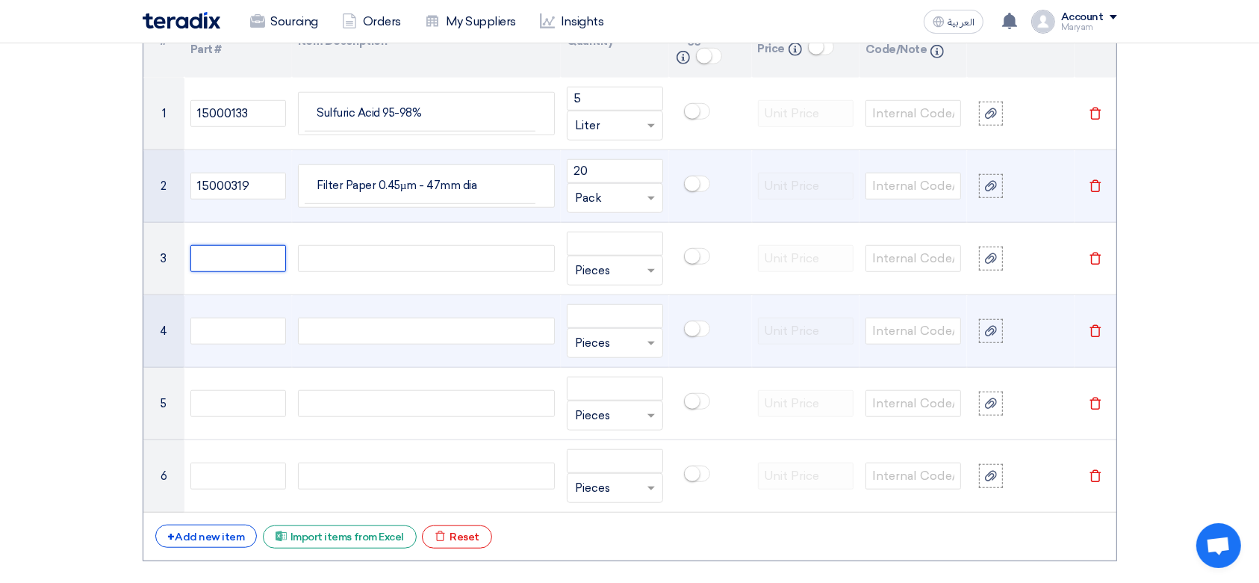
paste input "15000436"
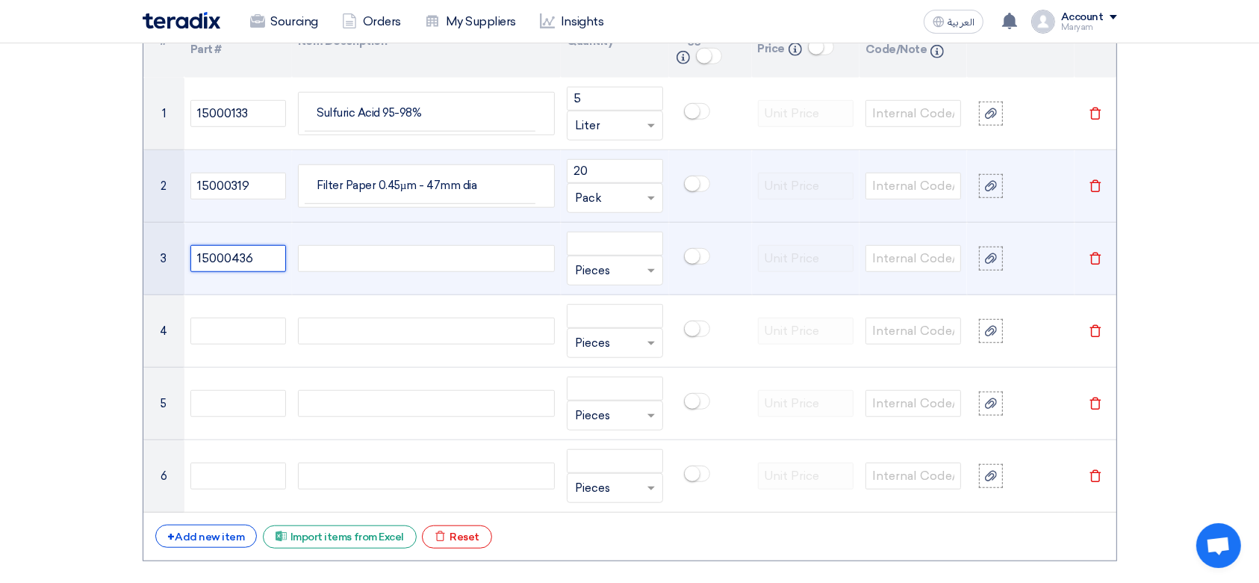
type input "15000436"
click at [334, 256] on div at bounding box center [426, 258] width 257 height 27
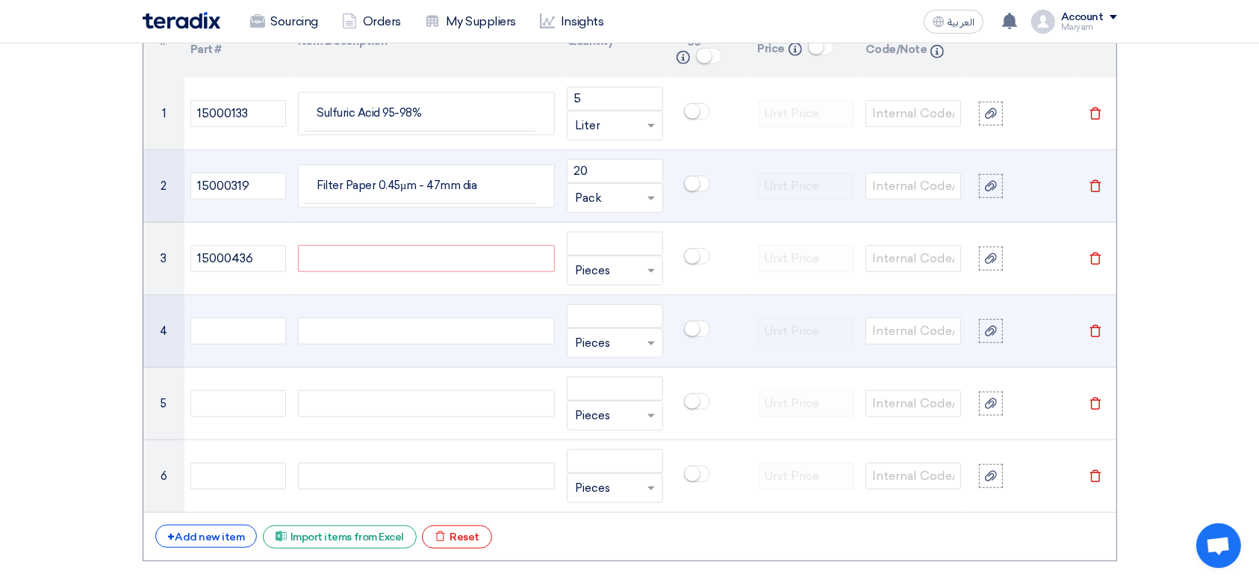
paste div
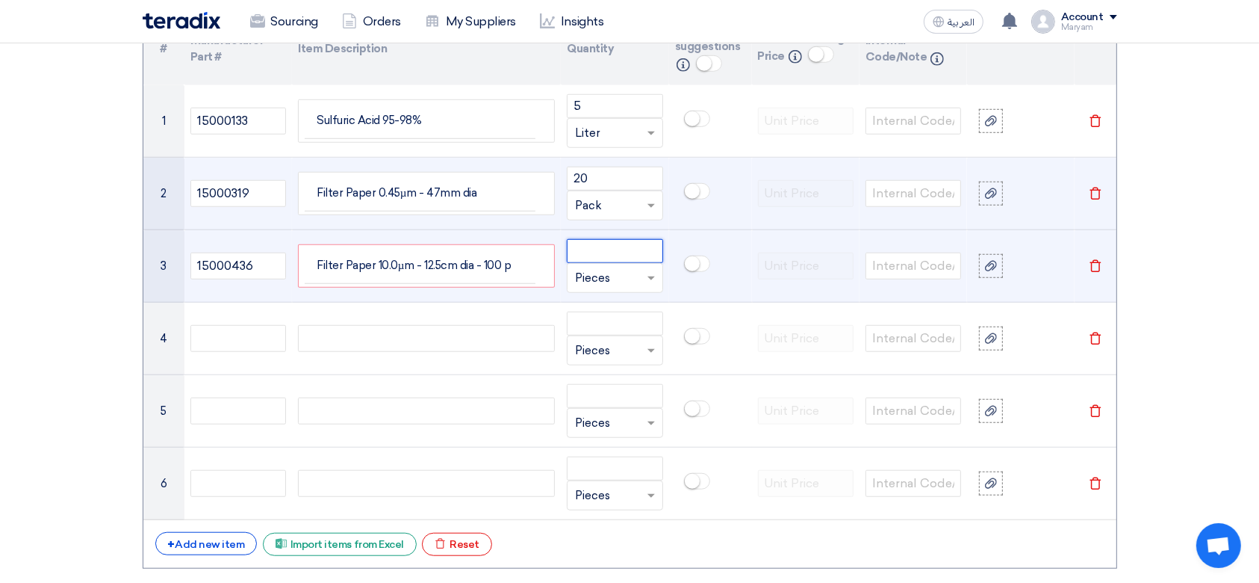
click at [650, 252] on input "number" at bounding box center [615, 251] width 96 height 24
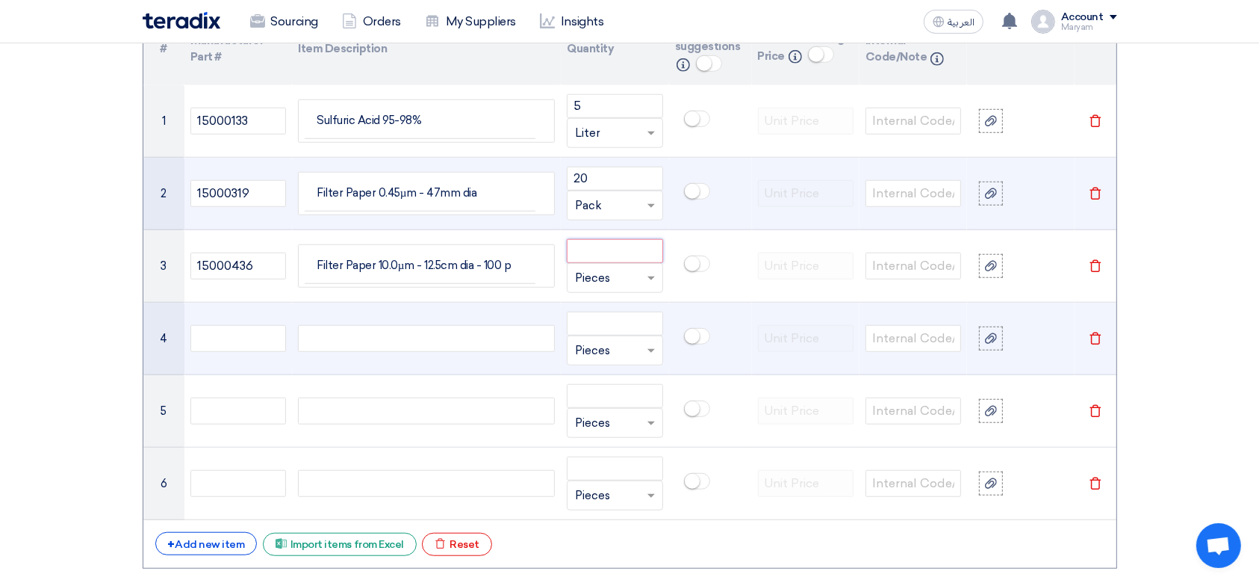
paste input "20"
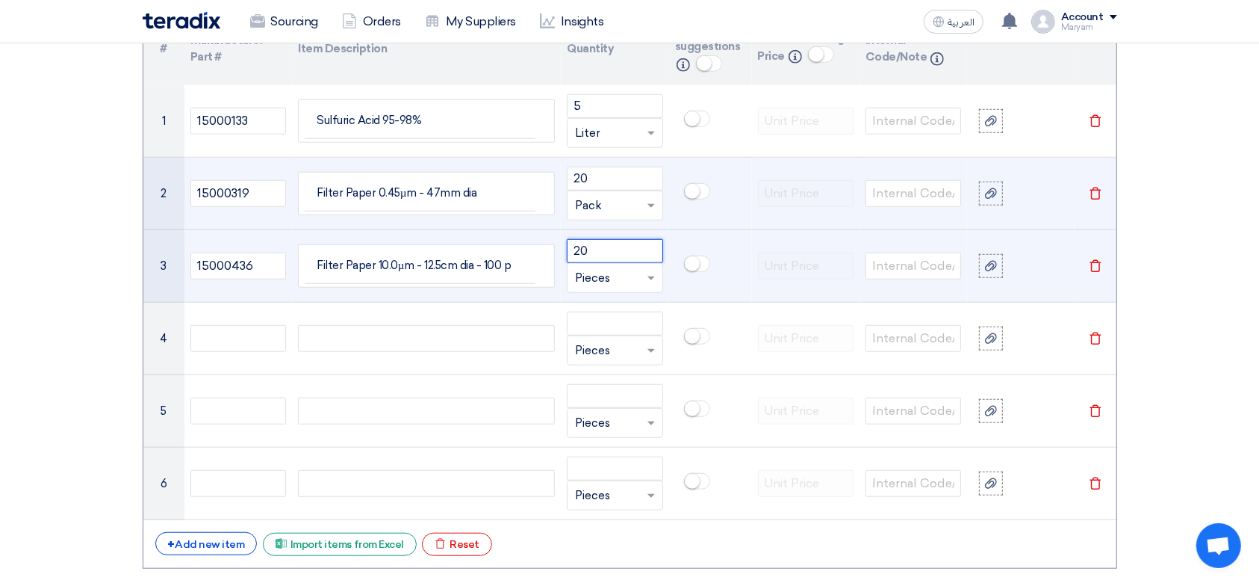
type input "20"
click at [627, 278] on input "text" at bounding box center [605, 278] width 61 height 24
click at [596, 334] on div "Pack" at bounding box center [615, 345] width 94 height 30
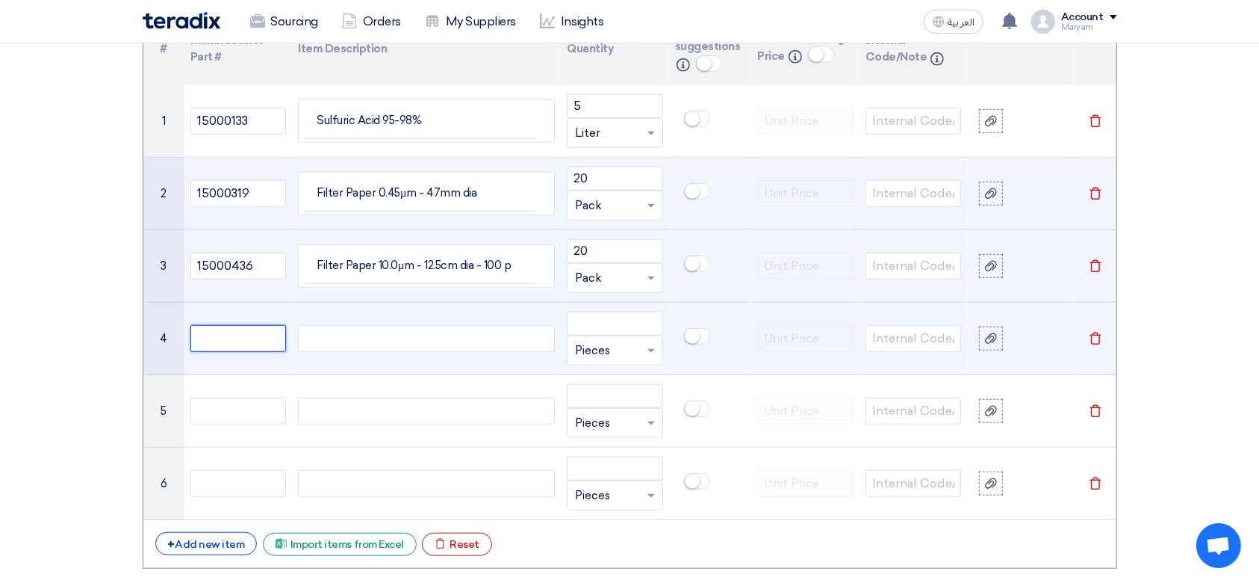
click at [235, 338] on input "text" at bounding box center [238, 338] width 96 height 27
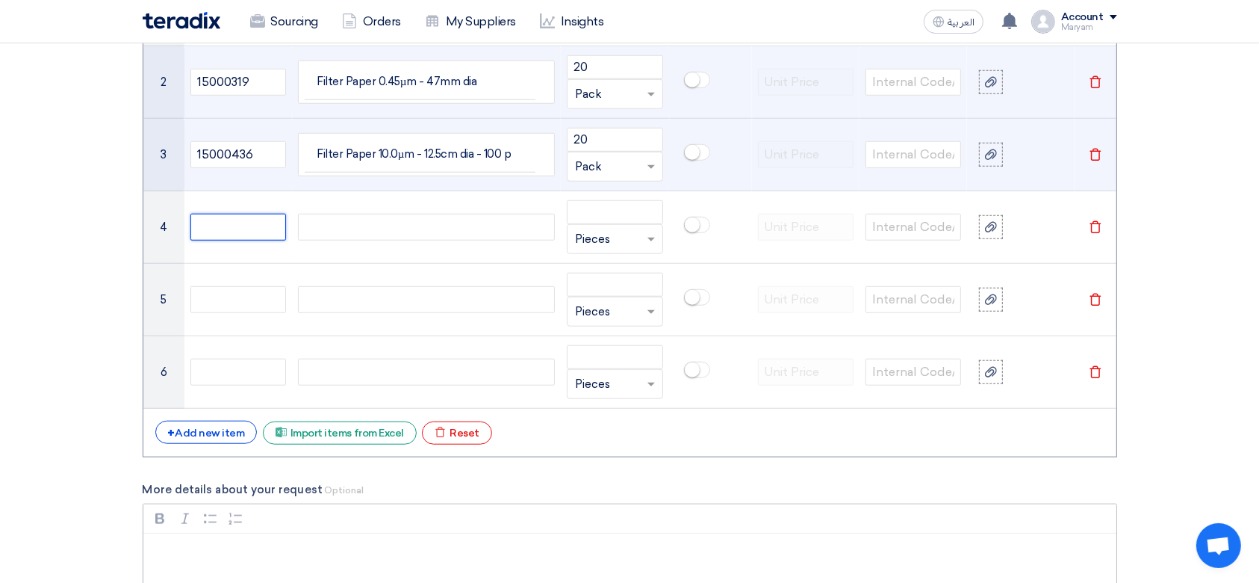
scroll to position [1370, 0]
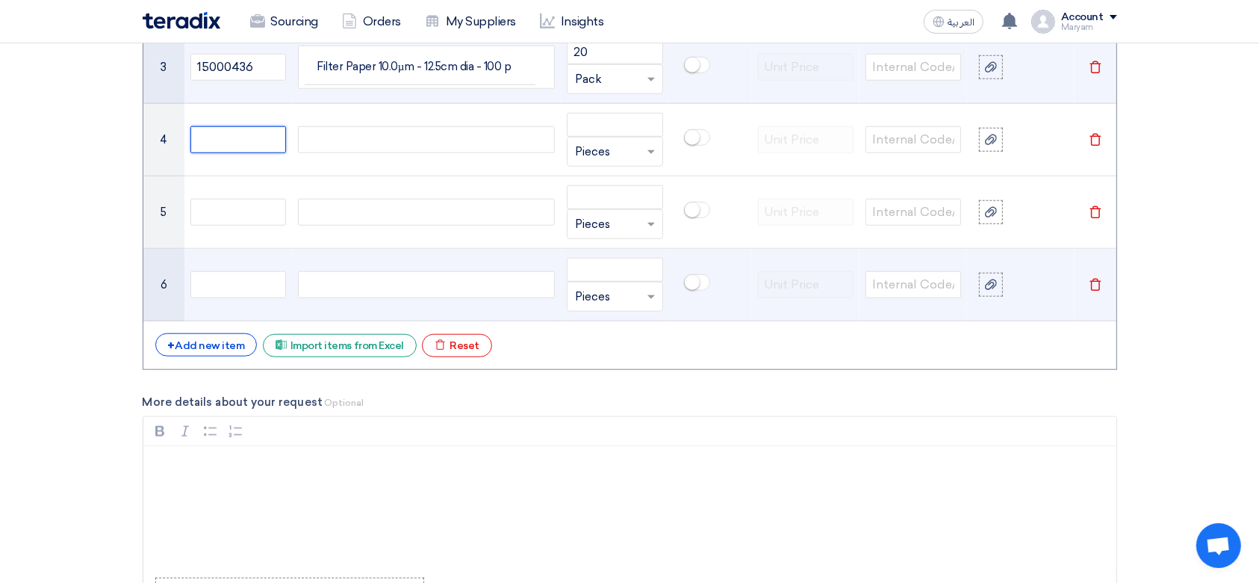
paste input "15000183"
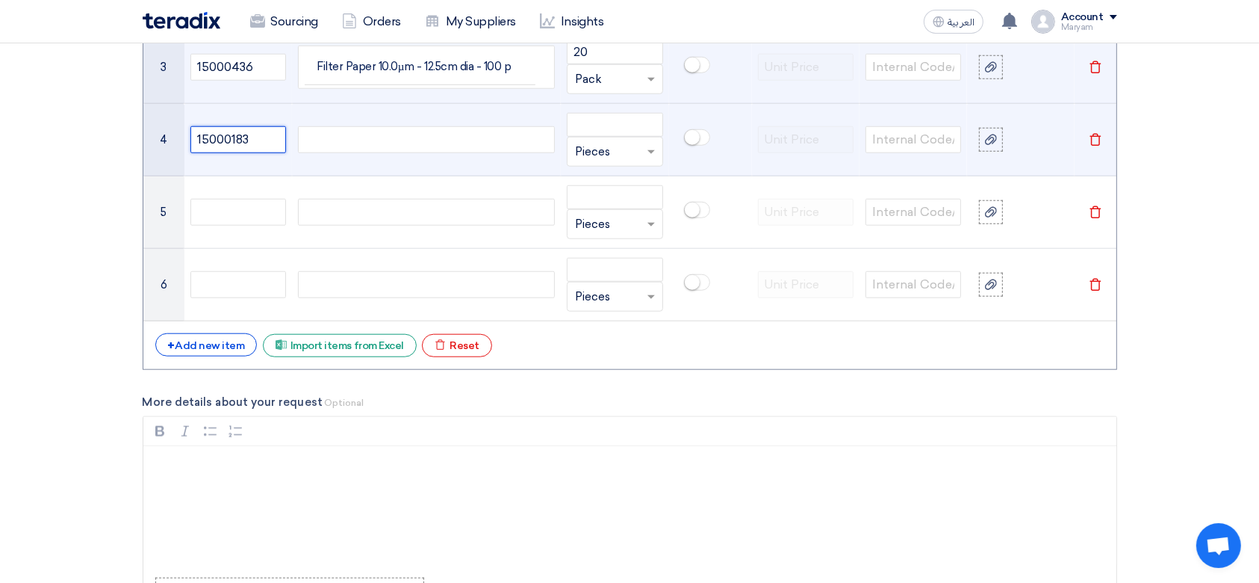
type input "15000183"
click at [325, 137] on div at bounding box center [426, 139] width 257 height 27
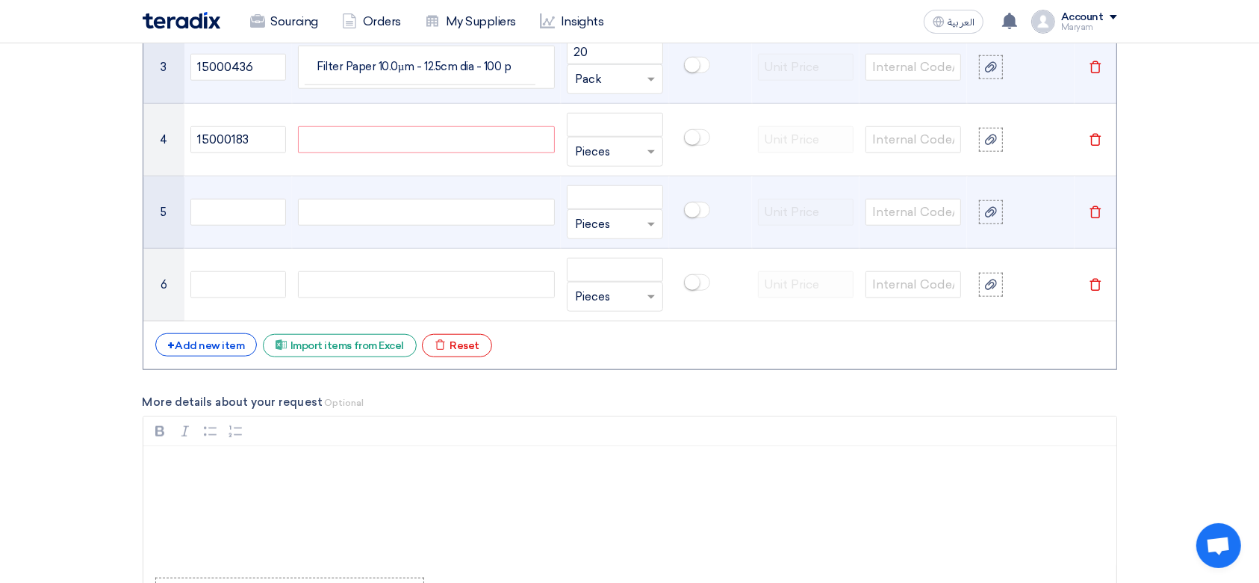
paste div
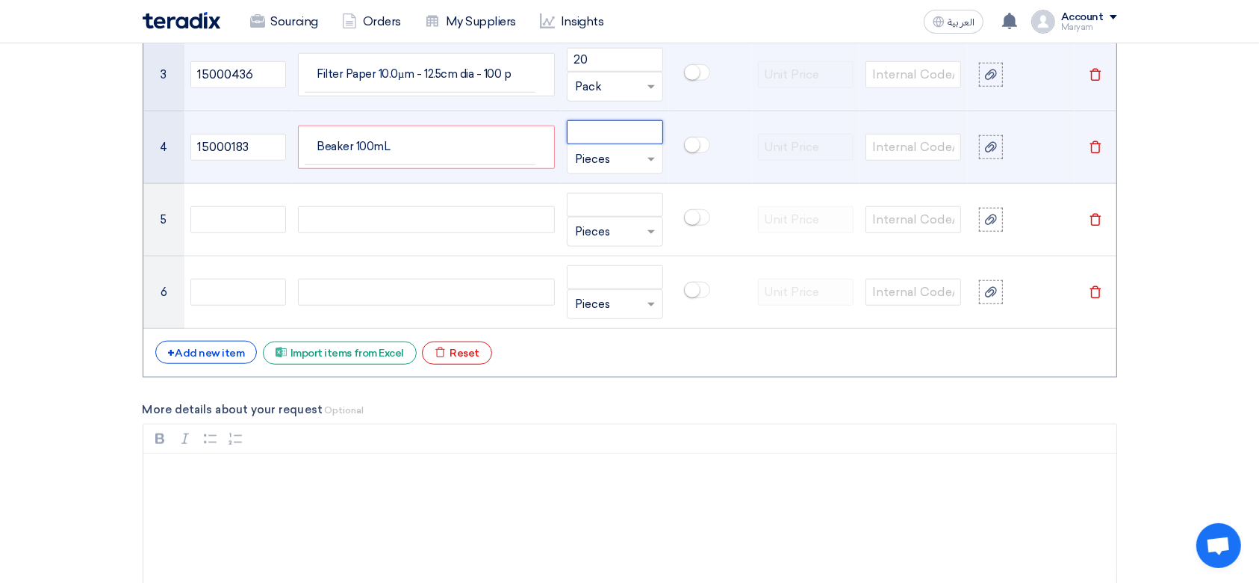
click at [614, 122] on input "number" at bounding box center [615, 132] width 96 height 24
type input "12"
click at [641, 153] on div at bounding box center [615, 159] width 94 height 24
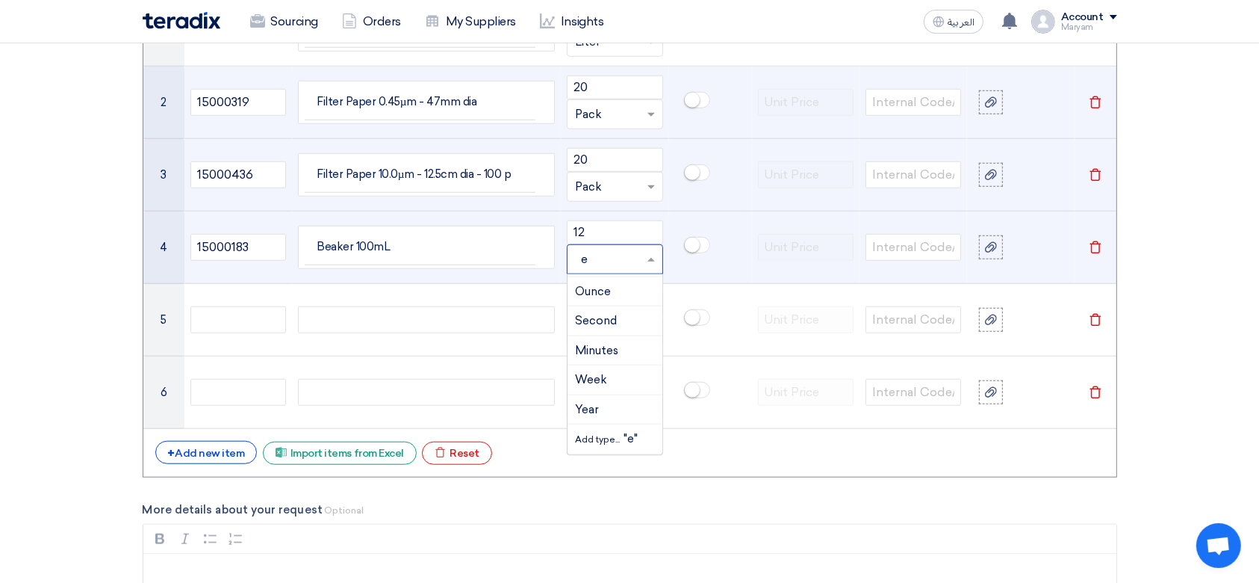
scroll to position [0, 0]
type input "e"
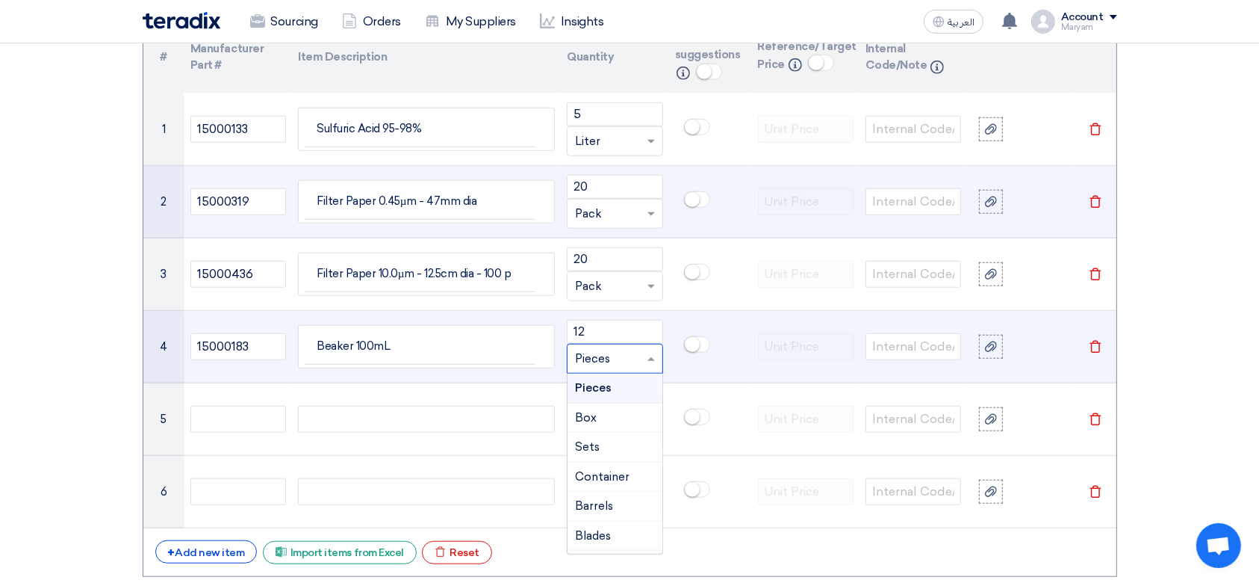
click at [620, 387] on div "Pieces" at bounding box center [615, 388] width 94 height 30
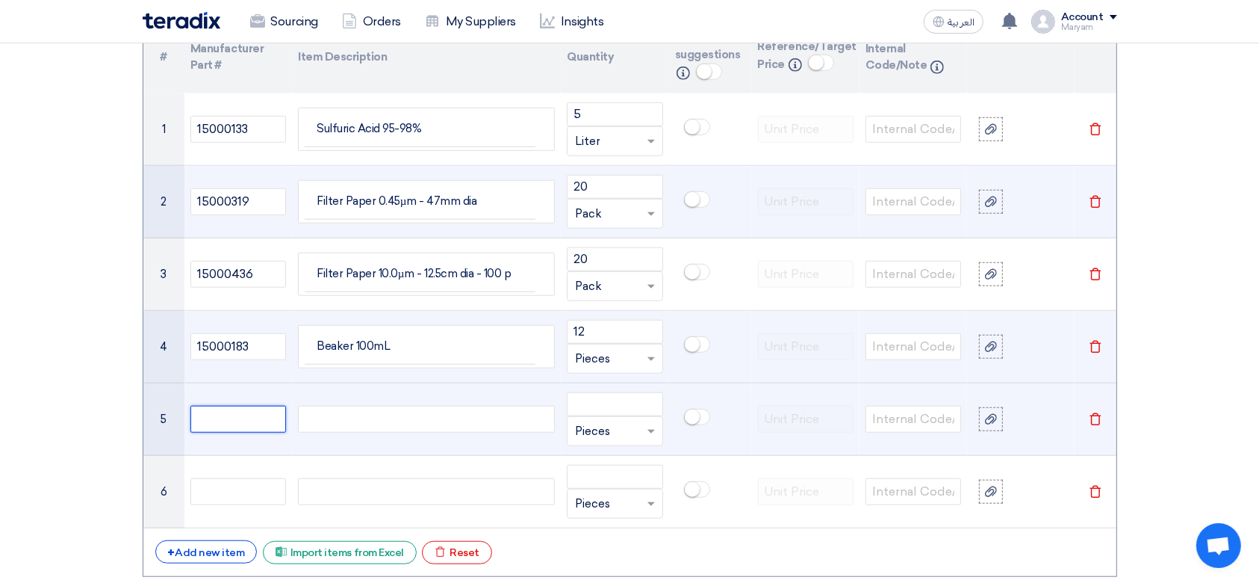
click at [222, 417] on input "text" at bounding box center [238, 419] width 96 height 27
paste input "15000184"
type input "15000184"
click at [376, 416] on div at bounding box center [426, 419] width 257 height 27
paste div
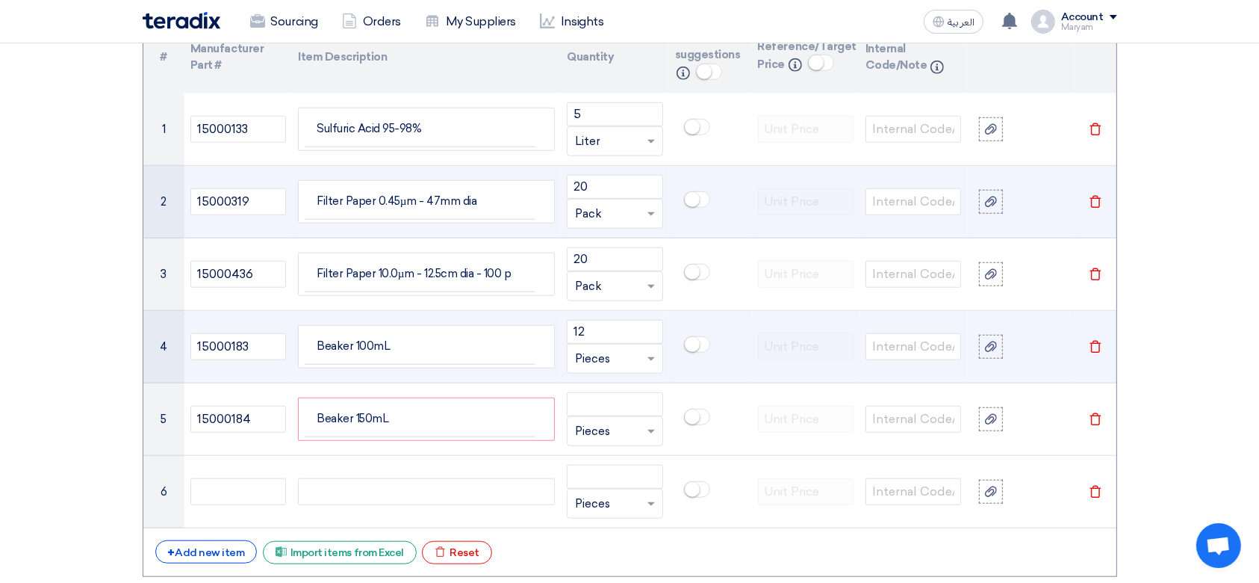
scroll to position [1155, 0]
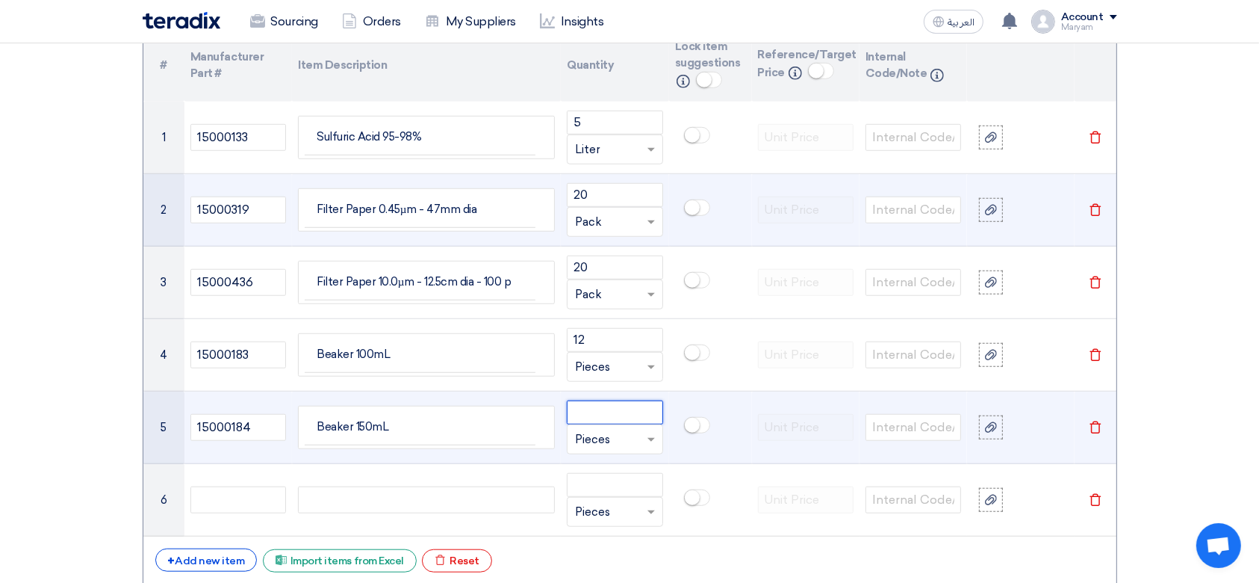
click at [586, 405] on input "number" at bounding box center [615, 412] width 96 height 24
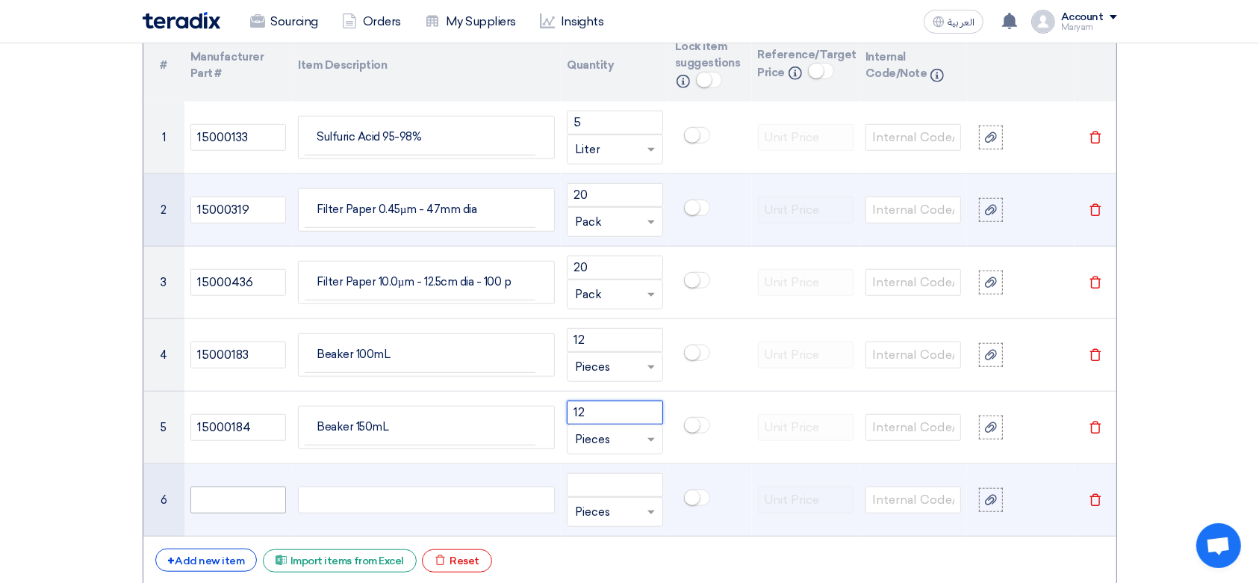
type input "12"
click at [229, 488] on input "text" at bounding box center [238, 499] width 96 height 27
paste input "15000053"
type input "15000053"
click at [347, 509] on div at bounding box center [426, 499] width 257 height 27
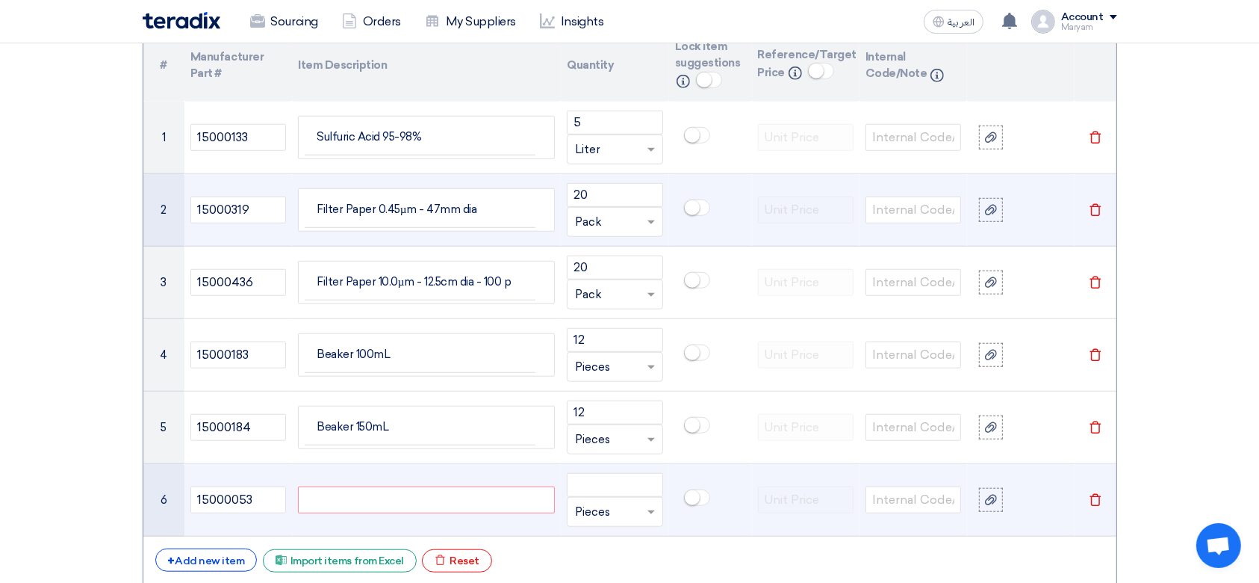
paste div
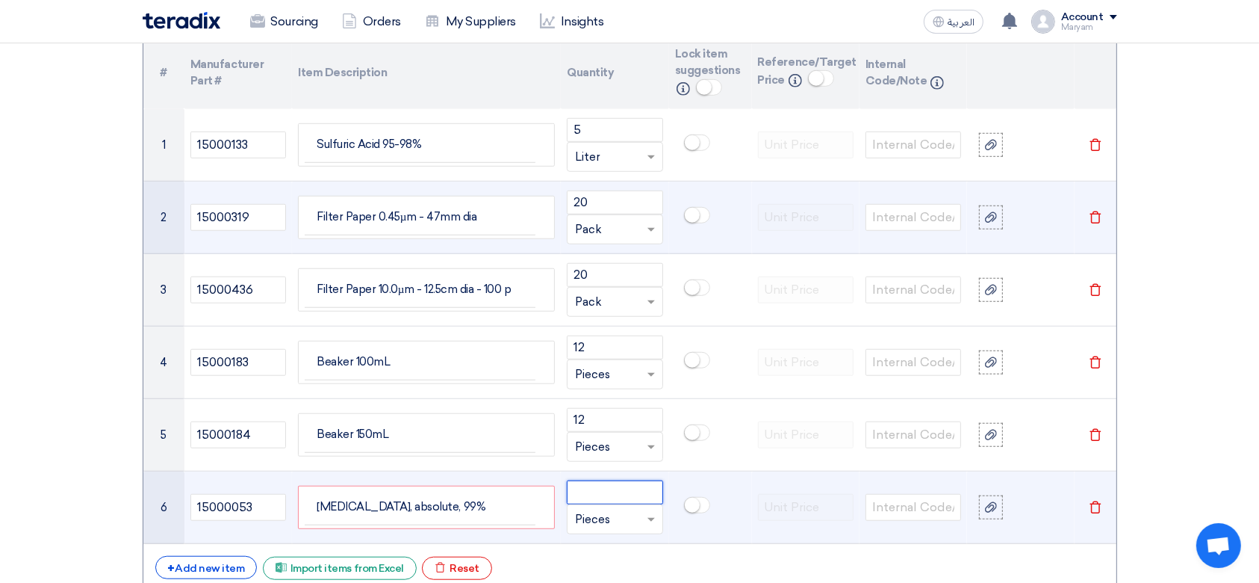
click at [641, 485] on input "number" at bounding box center [615, 492] width 96 height 24
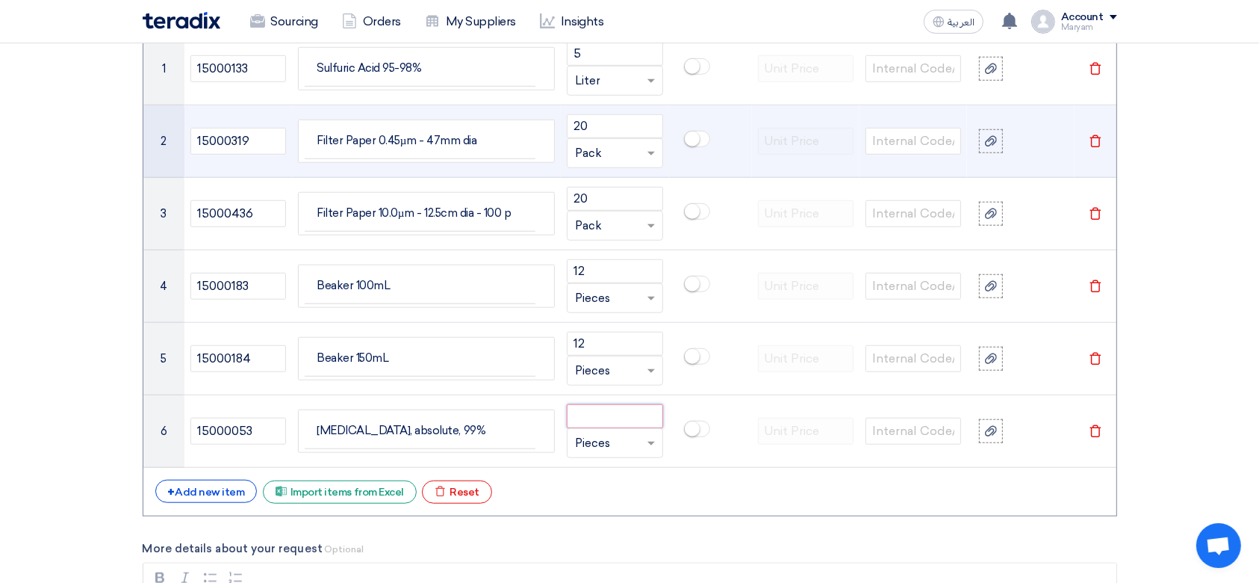
scroll to position [1346, 0]
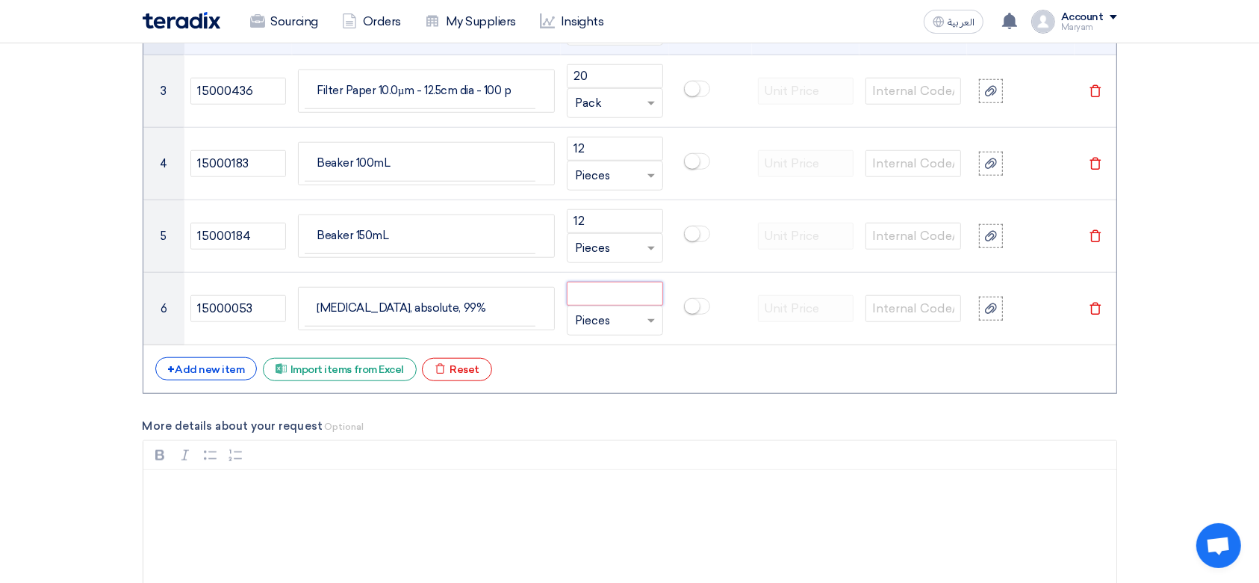
paste input "2.5"
type input "2.5"
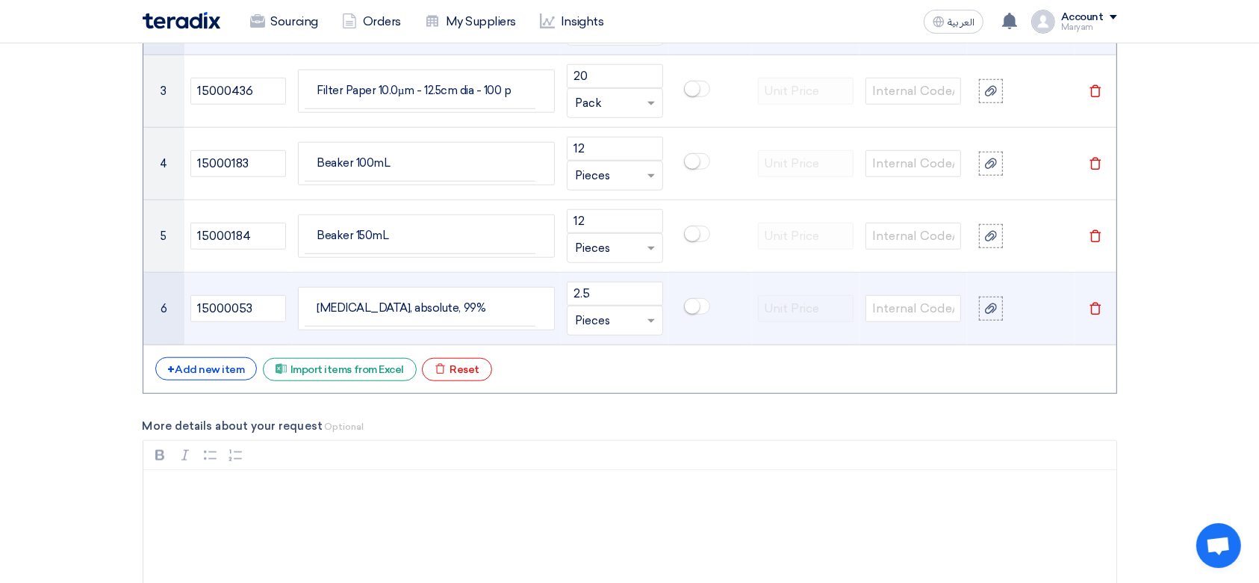
click at [641, 317] on div at bounding box center [615, 320] width 94 height 24
drag, startPoint x: 593, startPoint y: 436, endPoint x: 495, endPoint y: 475, distance: 105.3
click at [592, 437] on span "Liter" at bounding box center [587, 434] width 25 height 13
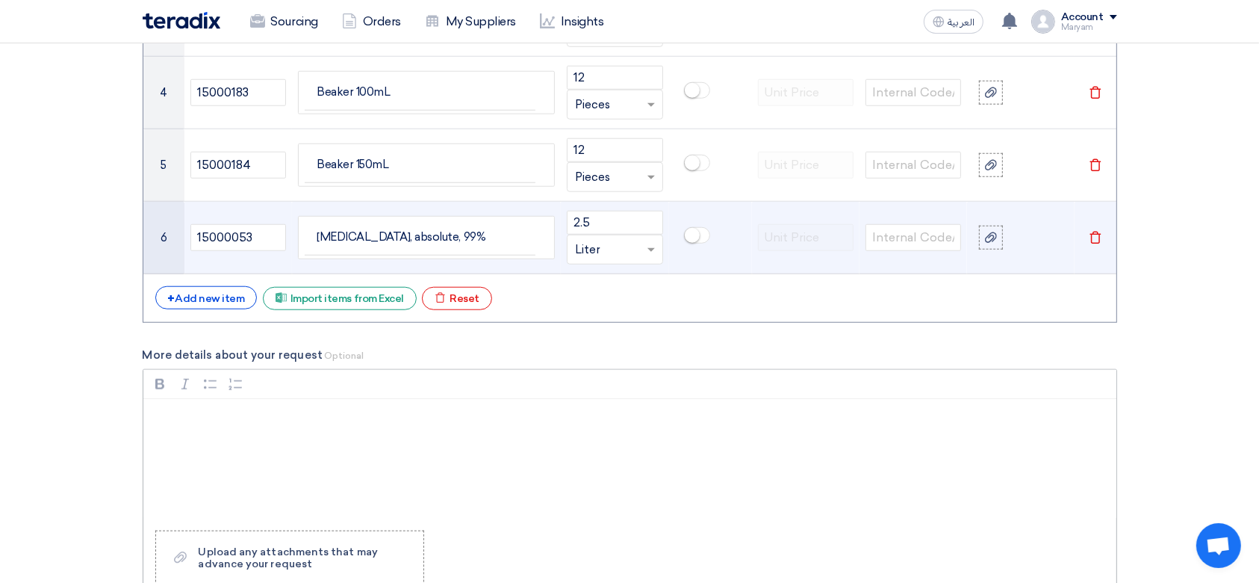
scroll to position [1446, 0]
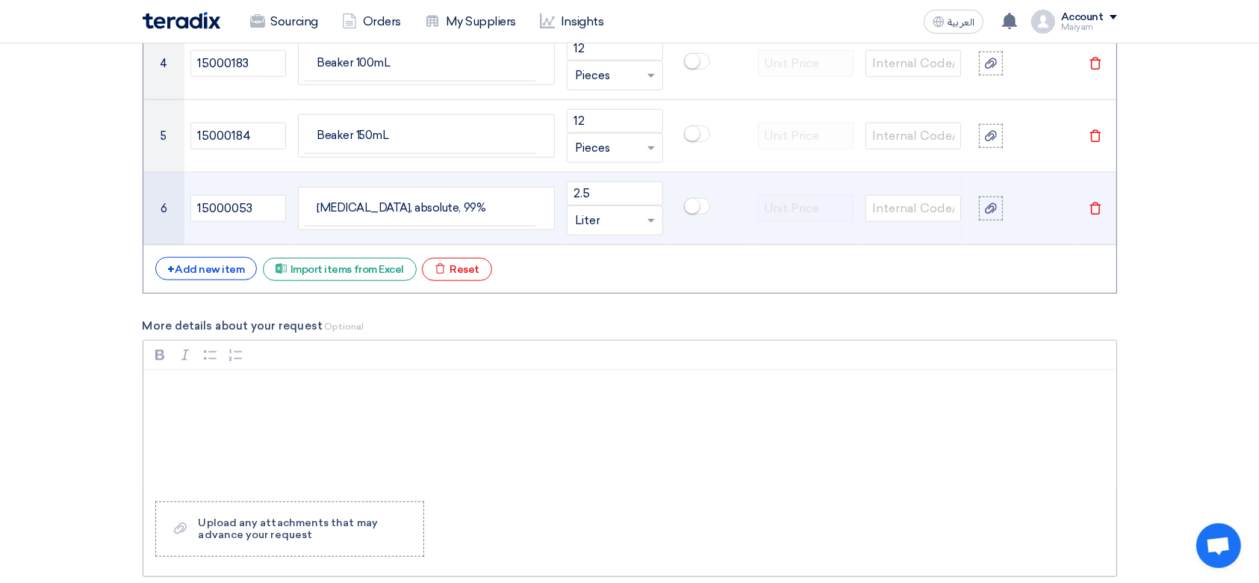
click at [295, 421] on div "Rich Text Editor, main" at bounding box center [629, 430] width 973 height 120
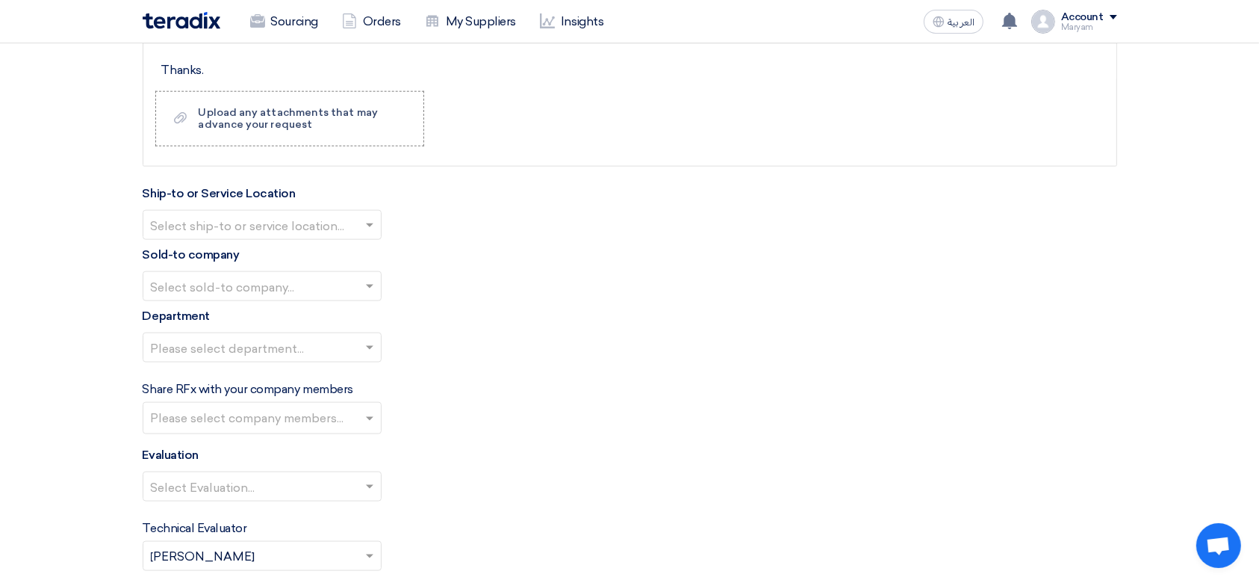
scroll to position [1844, 0]
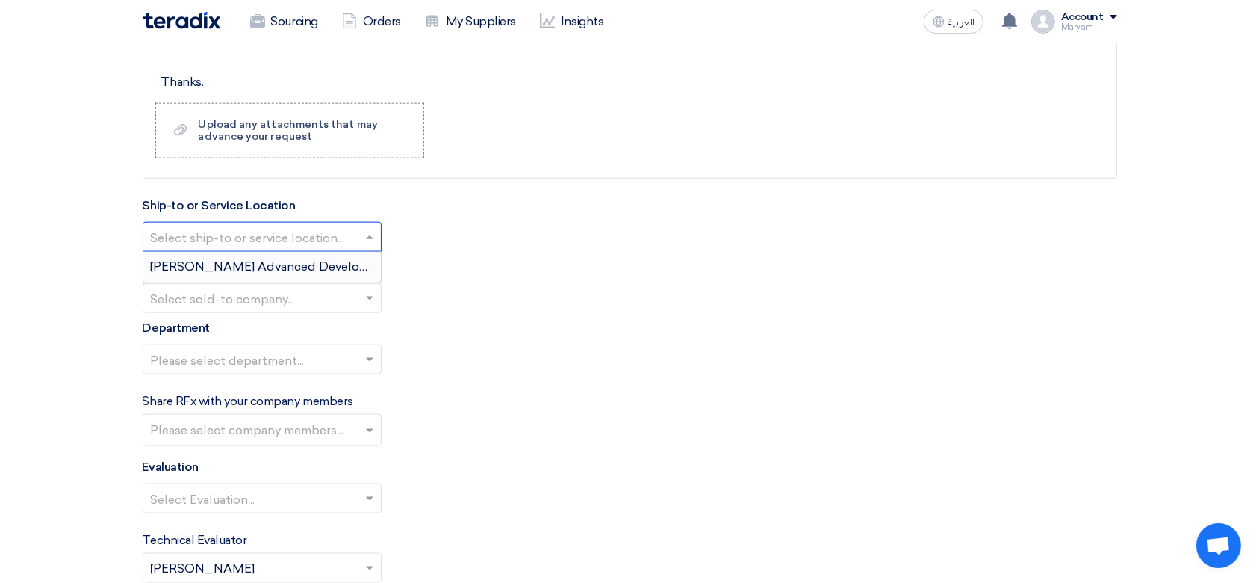
click at [232, 222] on div "Select ship-to or service location..." at bounding box center [262, 237] width 239 height 30
click at [229, 265] on span "[PERSON_NAME] Advanced Development Company" at bounding box center [303, 266] width 305 height 14
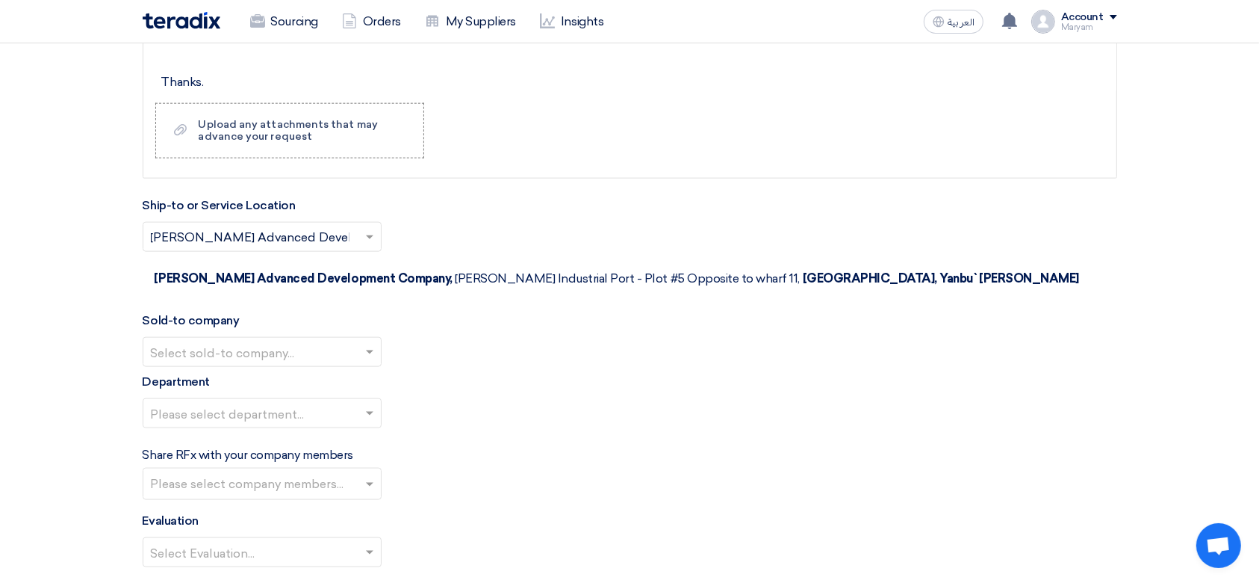
click at [212, 341] on input "text" at bounding box center [255, 353] width 208 height 25
click at [209, 374] on span "[PERSON_NAME] Advanced Development Company" at bounding box center [303, 381] width 305 height 14
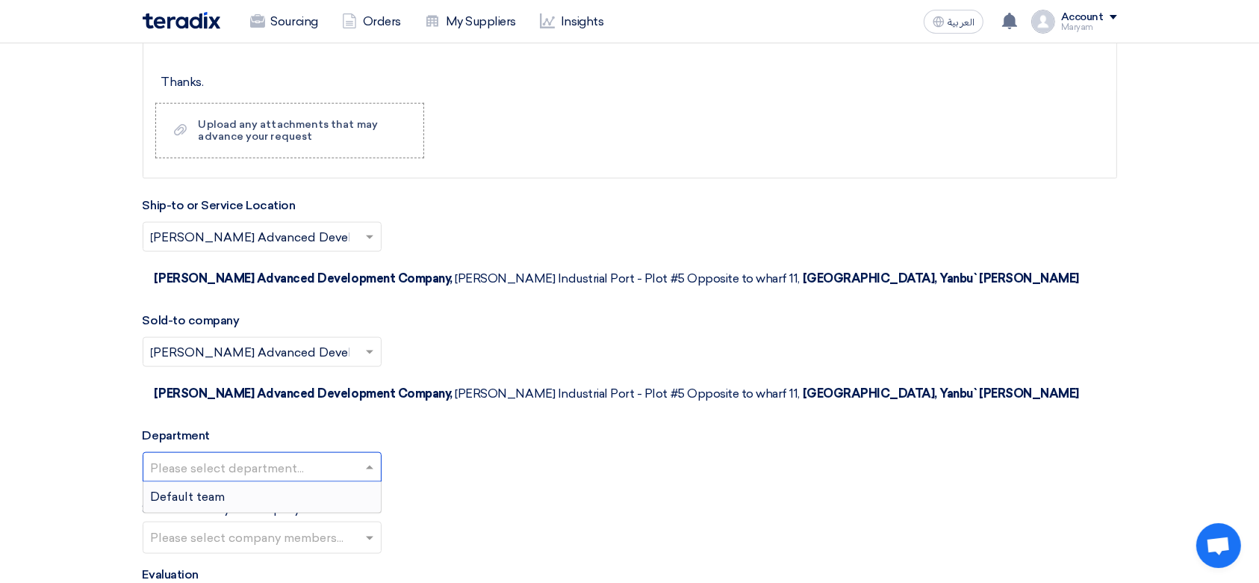
click at [202, 456] on input "text" at bounding box center [255, 468] width 208 height 25
click at [211, 489] on span "Default team" at bounding box center [188, 496] width 75 height 14
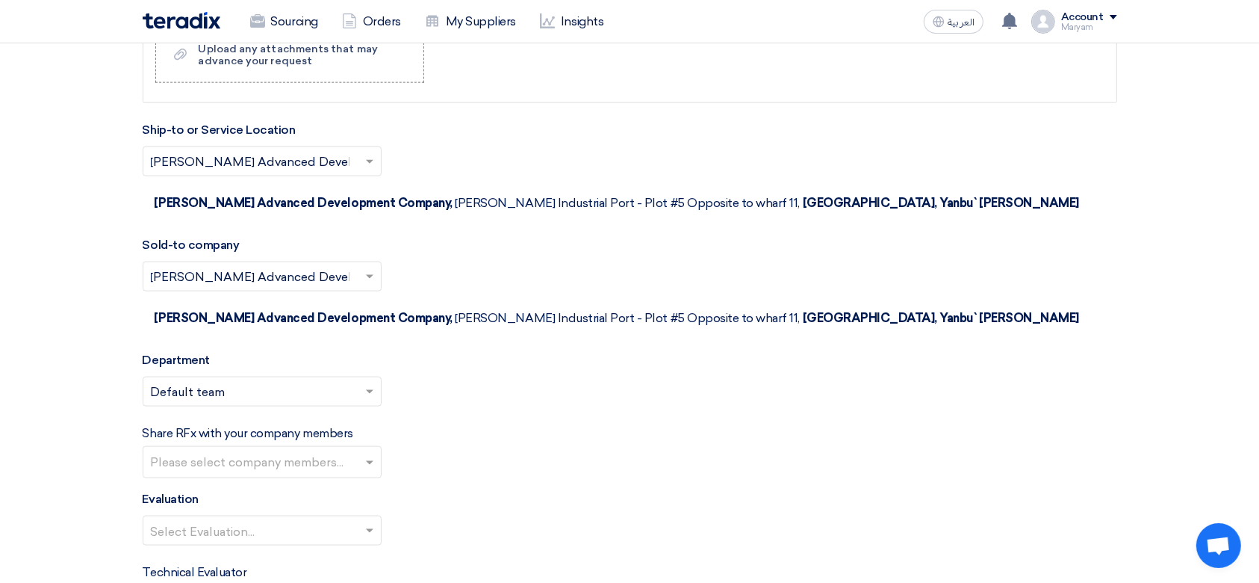
scroll to position [1943, 0]
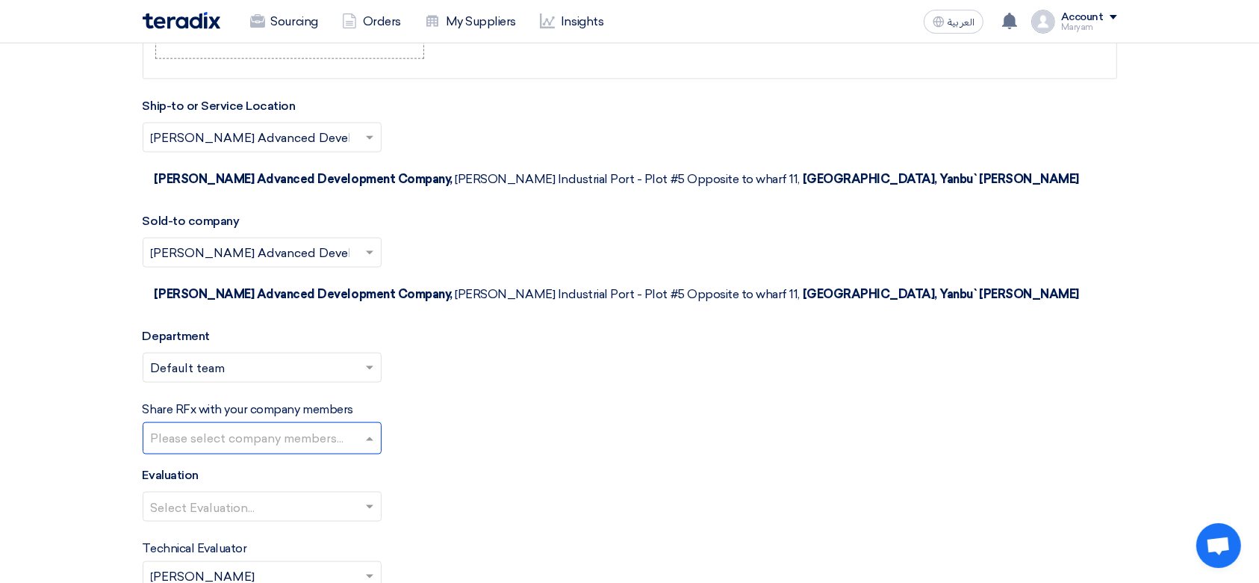
click at [217, 427] on input "text" at bounding box center [264, 439] width 226 height 25
click at [674, 539] on div "Technical Evaluator Please Select RFx evaluator... × [PERSON_NAME] ×" at bounding box center [630, 565] width 975 height 52
click at [257, 496] on input "text" at bounding box center [255, 508] width 208 height 25
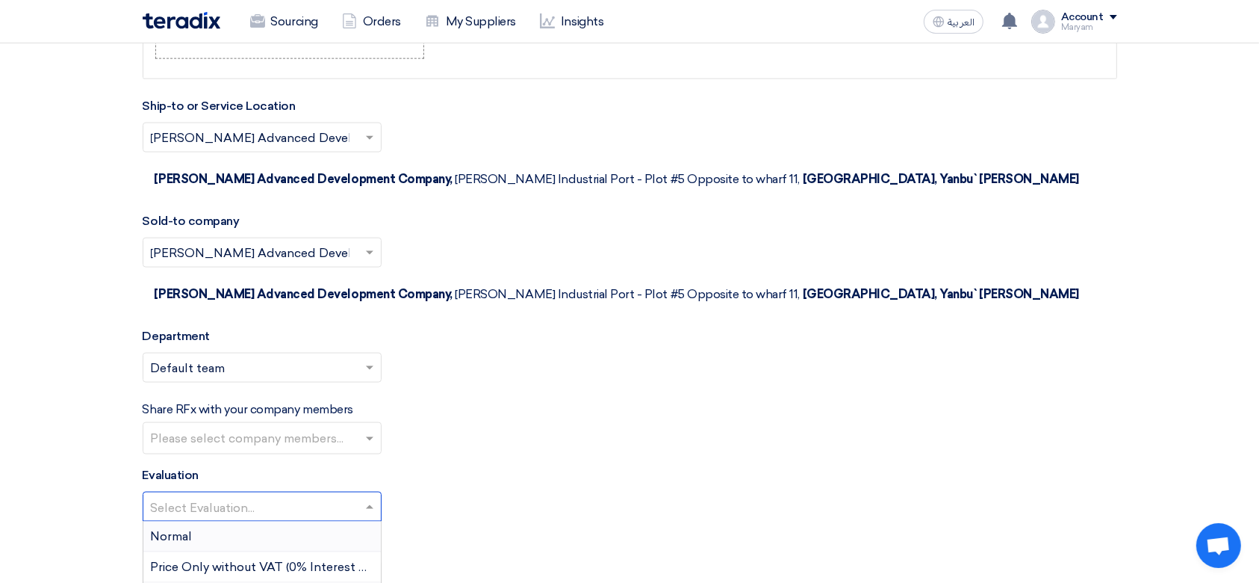
click at [252, 521] on div "Normal" at bounding box center [262, 536] width 238 height 31
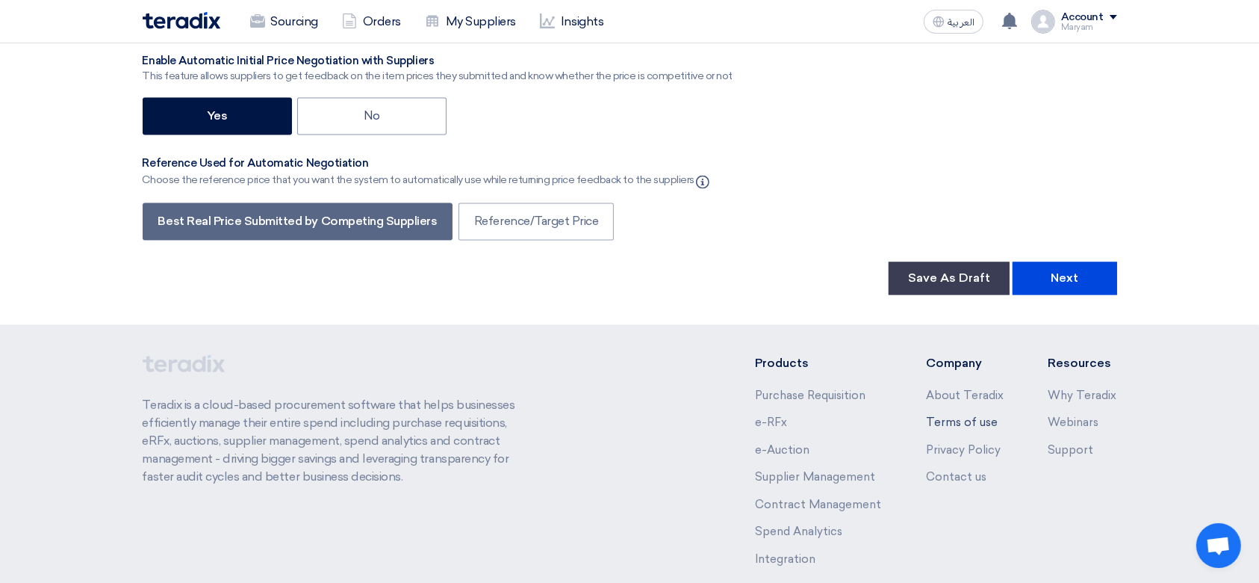
scroll to position [2904, 0]
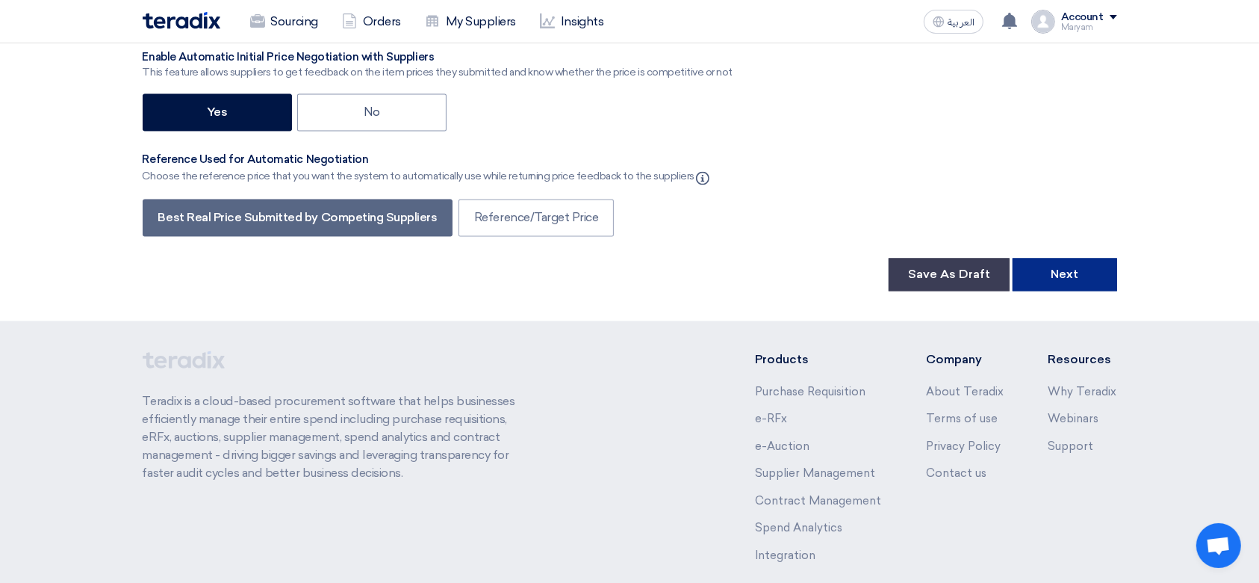
click at [1046, 258] on button "Next" at bounding box center [1065, 274] width 105 height 33
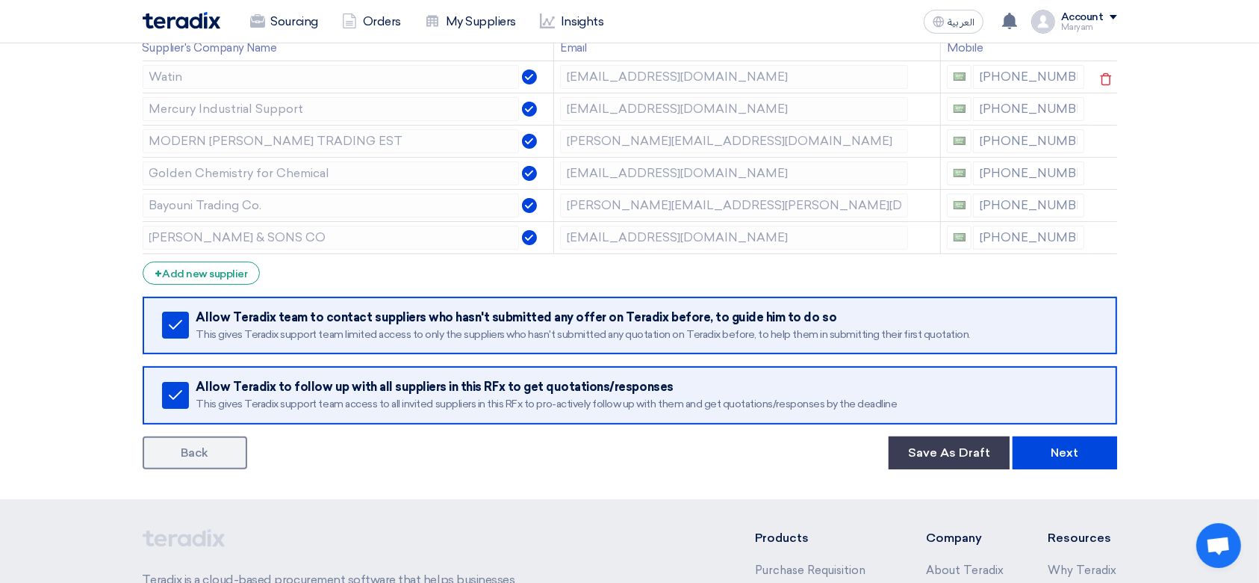
scroll to position [497, 0]
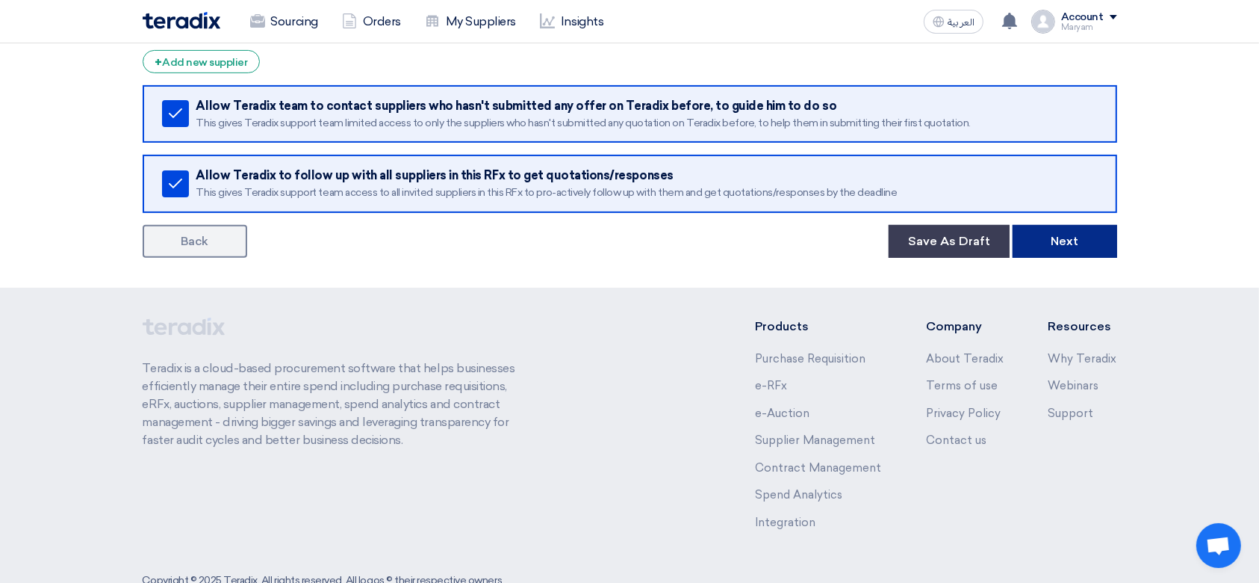
click at [1058, 238] on button "Next" at bounding box center [1065, 241] width 105 height 33
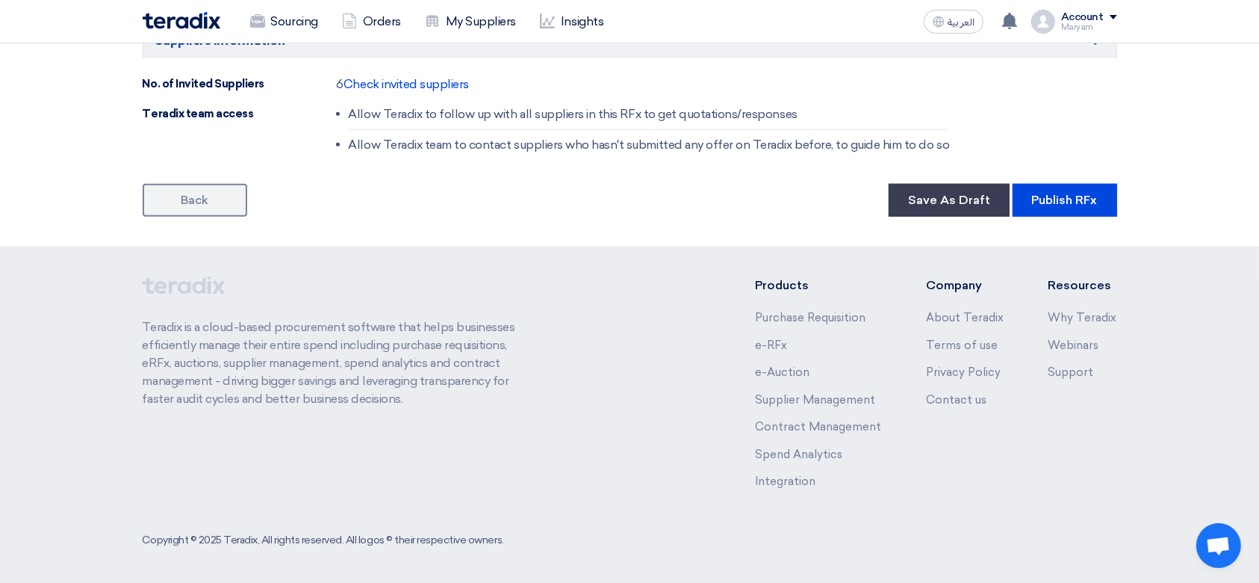
scroll to position [1244, 0]
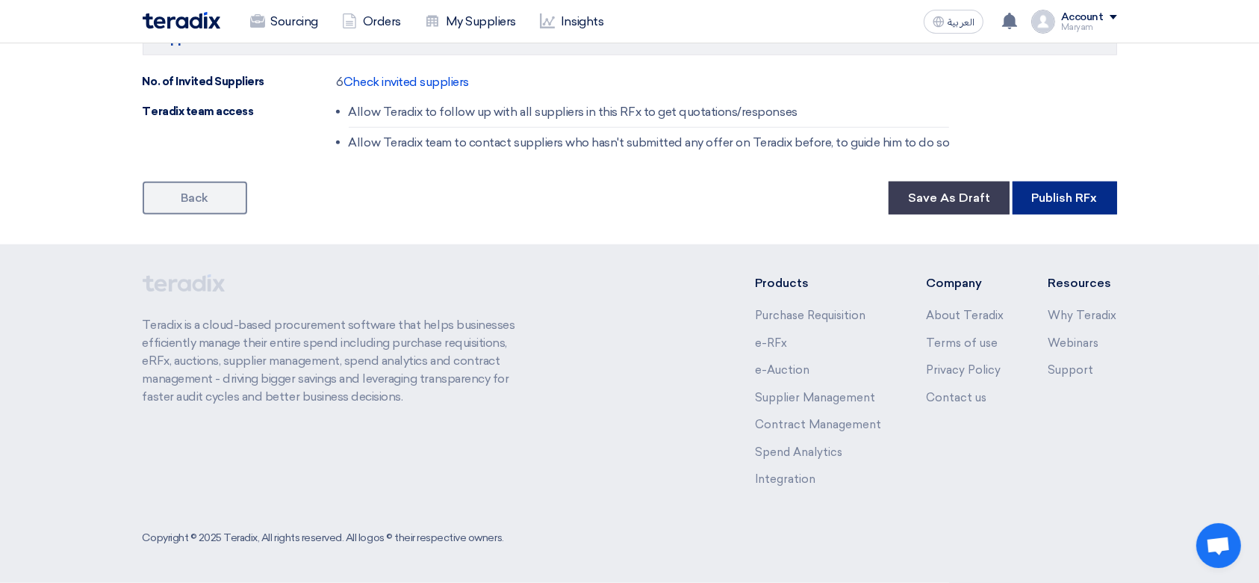
click at [1064, 191] on button "Publish RFx" at bounding box center [1065, 197] width 105 height 33
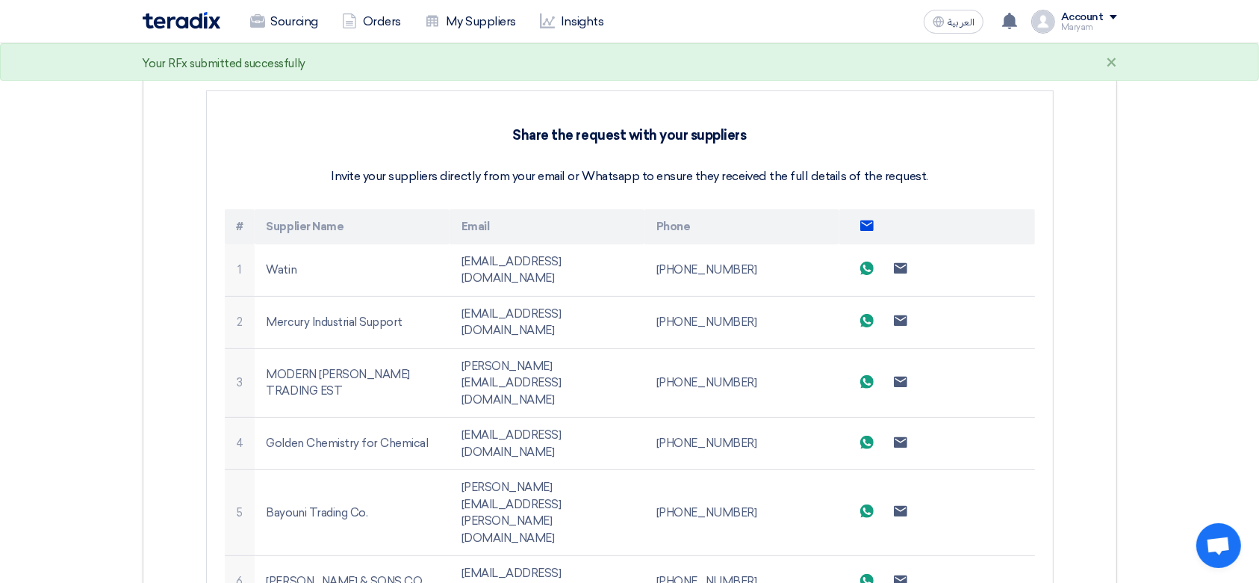
scroll to position [398, 0]
